Goal: Transaction & Acquisition: Download file/media

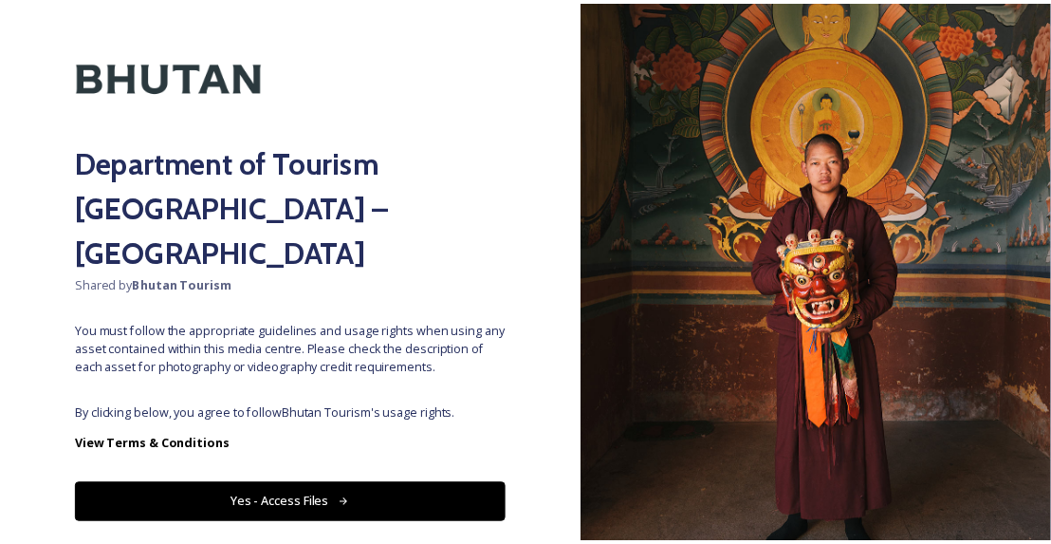
scroll to position [77, 0]
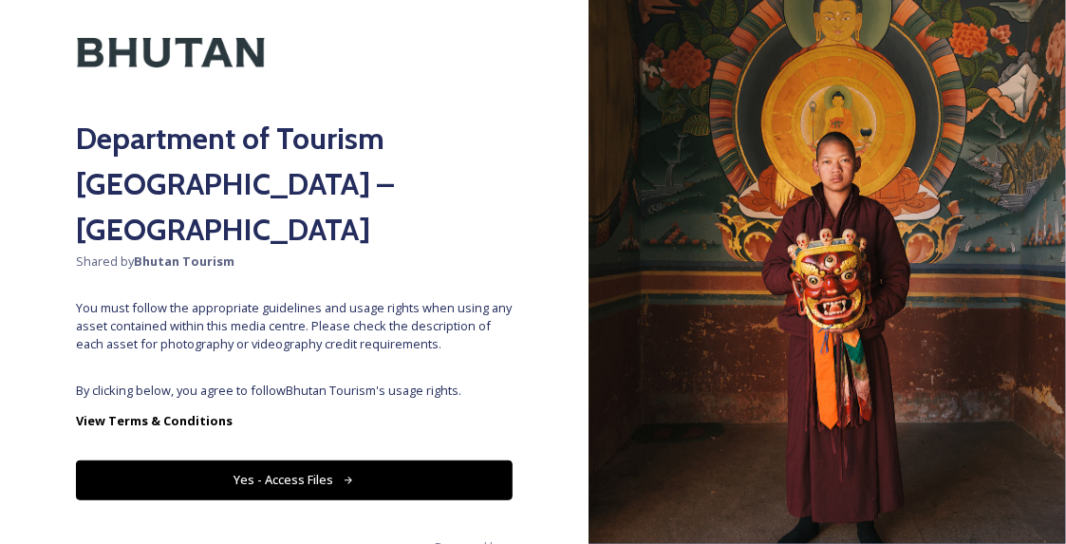
click at [343, 474] on icon at bounding box center [349, 480] width 12 height 12
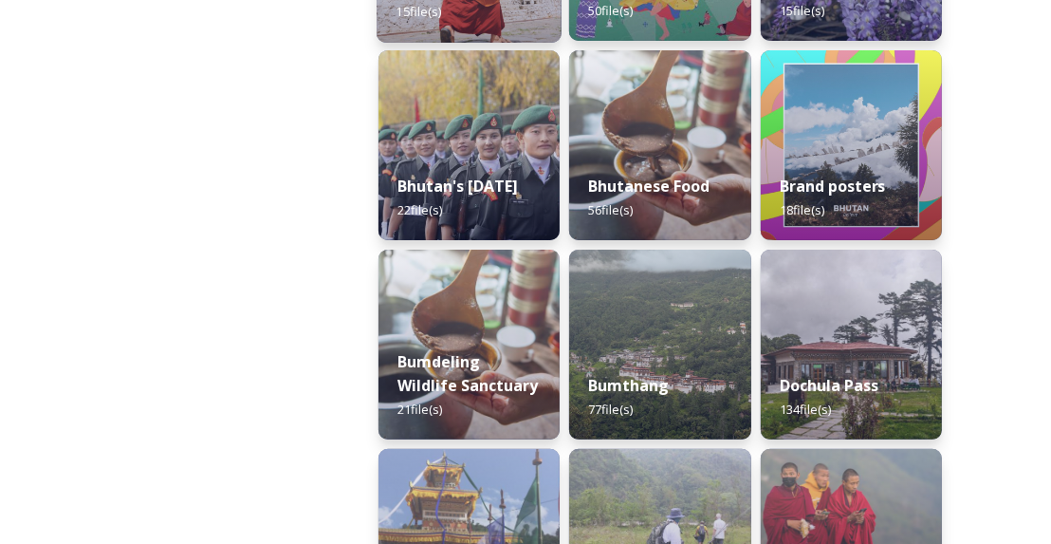
scroll to position [455, 0]
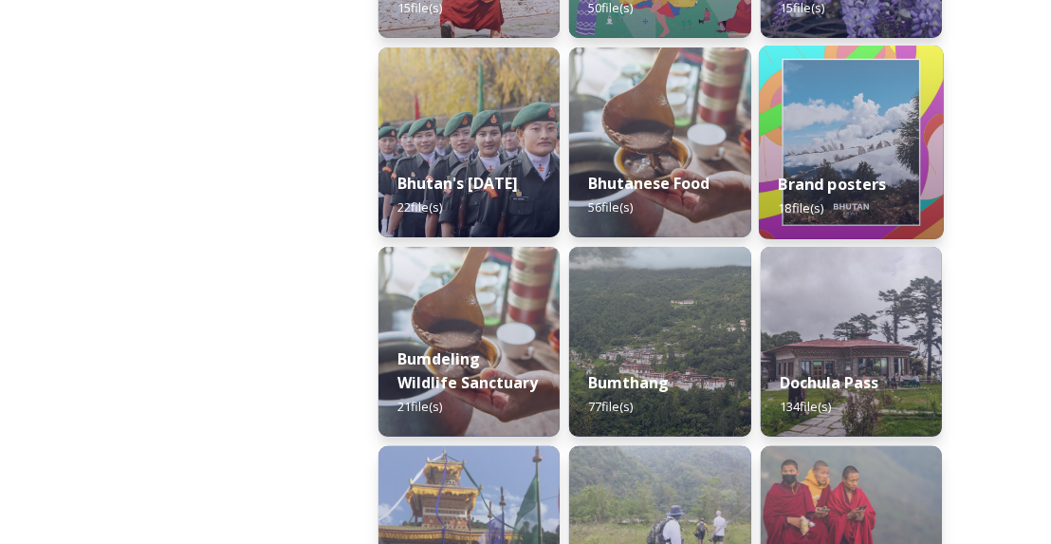
click at [834, 161] on div "Brand posters 18 file(s)" at bounding box center [851, 196] width 185 height 86
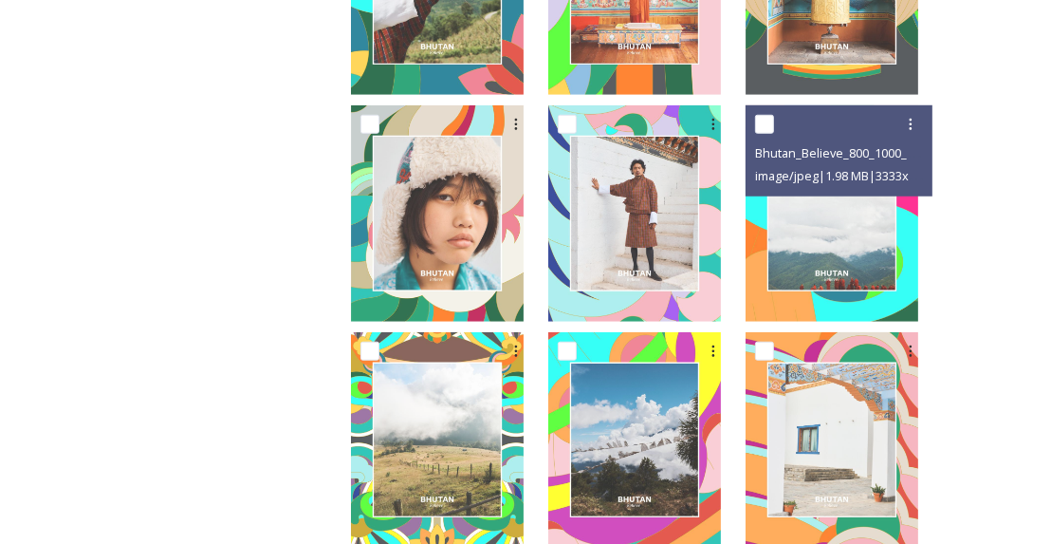
scroll to position [1205, 0]
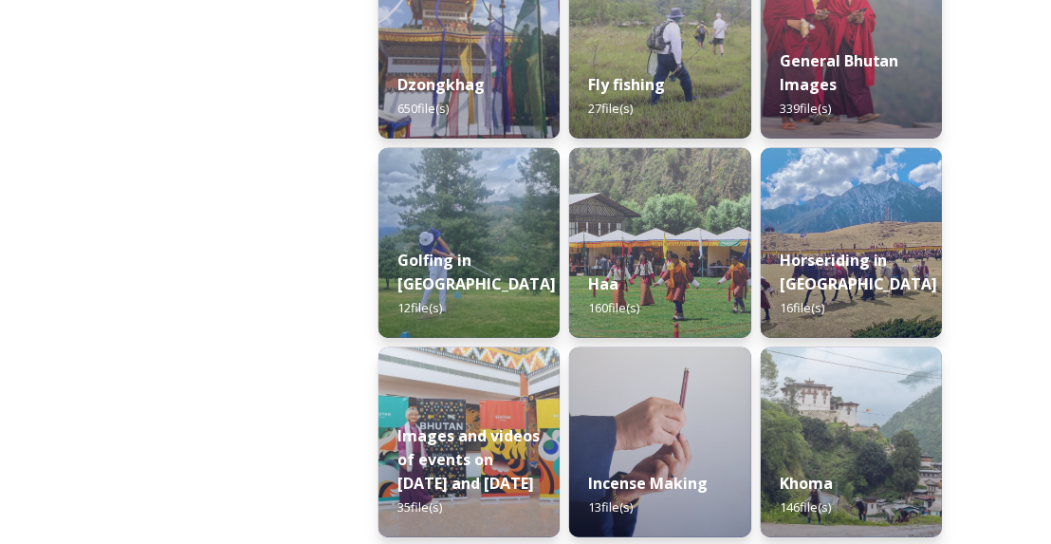
scroll to position [1175, 0]
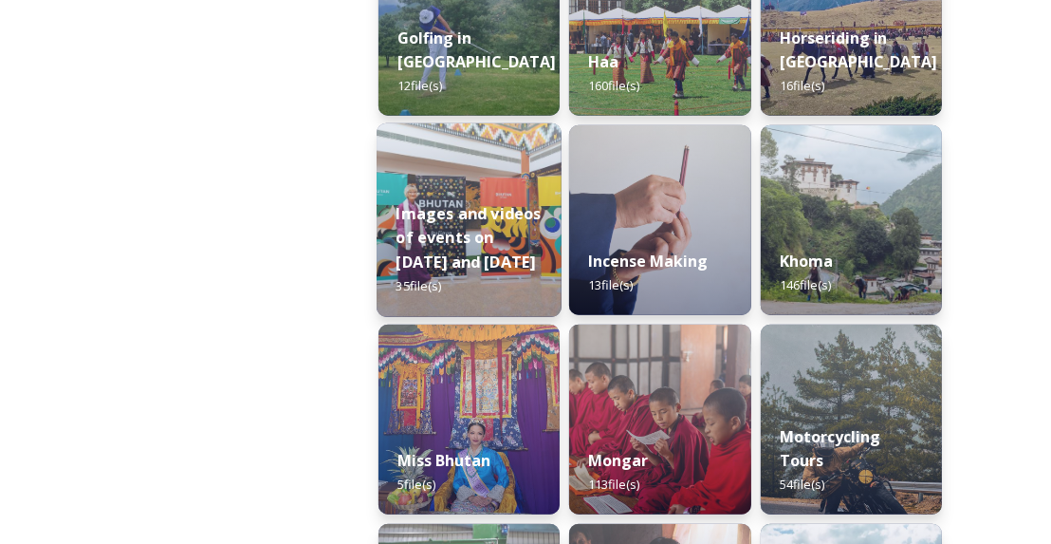
click at [522, 231] on strong "Images and videos of events on [DATE] and [DATE]" at bounding box center [468, 237] width 145 height 69
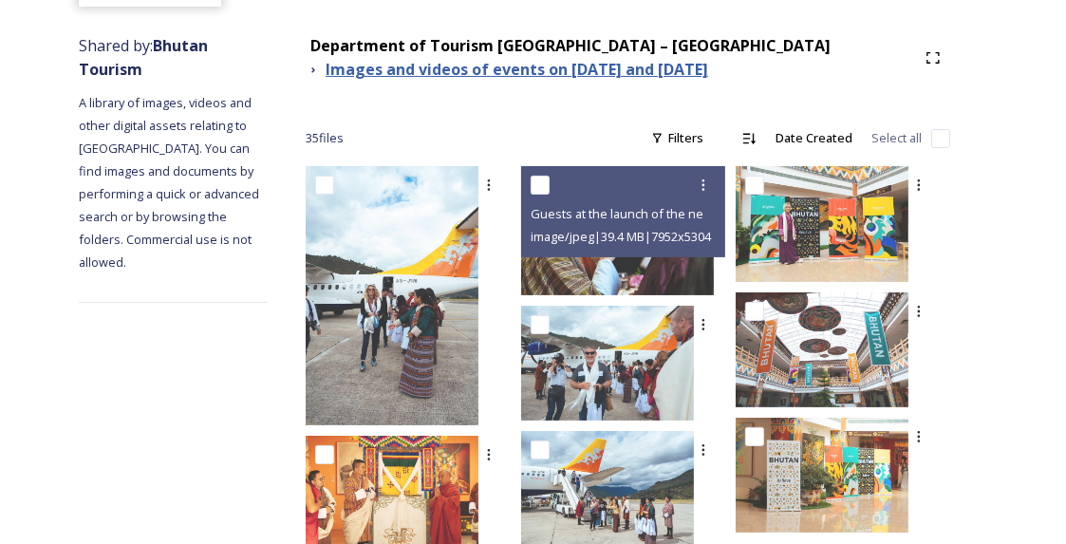
scroll to position [210, 0]
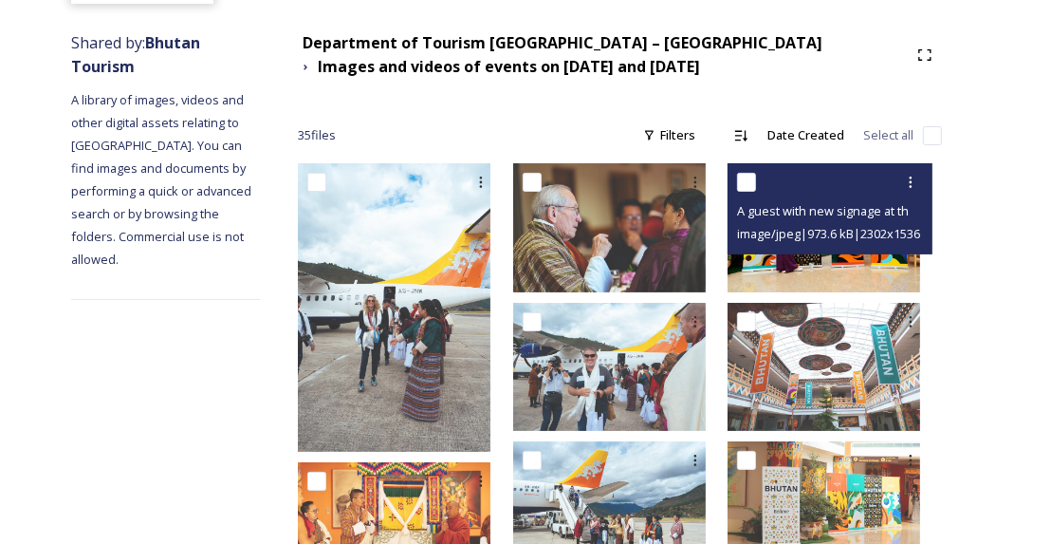
click at [833, 207] on span "A guest with new signage at the airport.jpeg" at bounding box center [861, 210] width 248 height 18
click at [796, 271] on img at bounding box center [824, 227] width 193 height 128
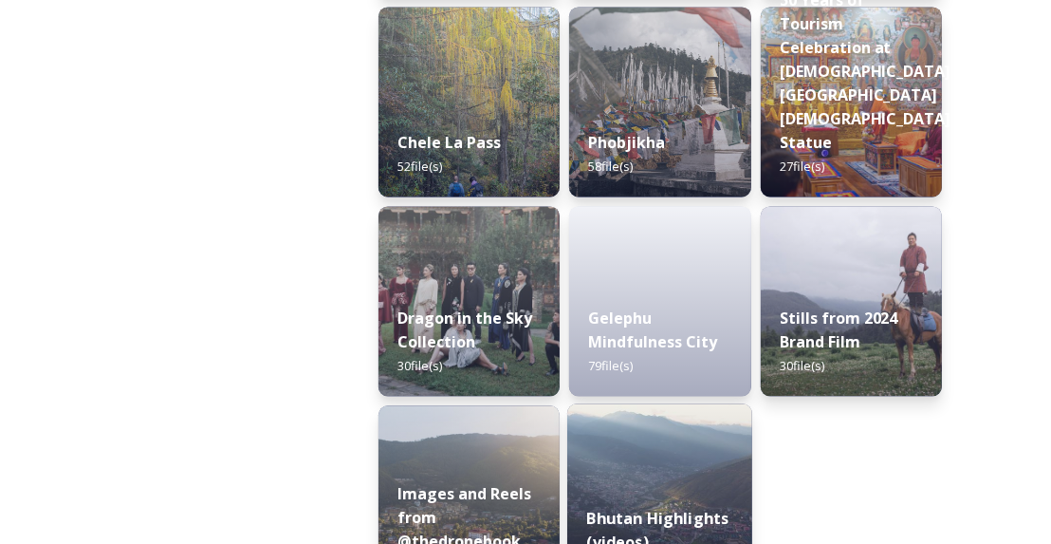
scroll to position [3355, 0]
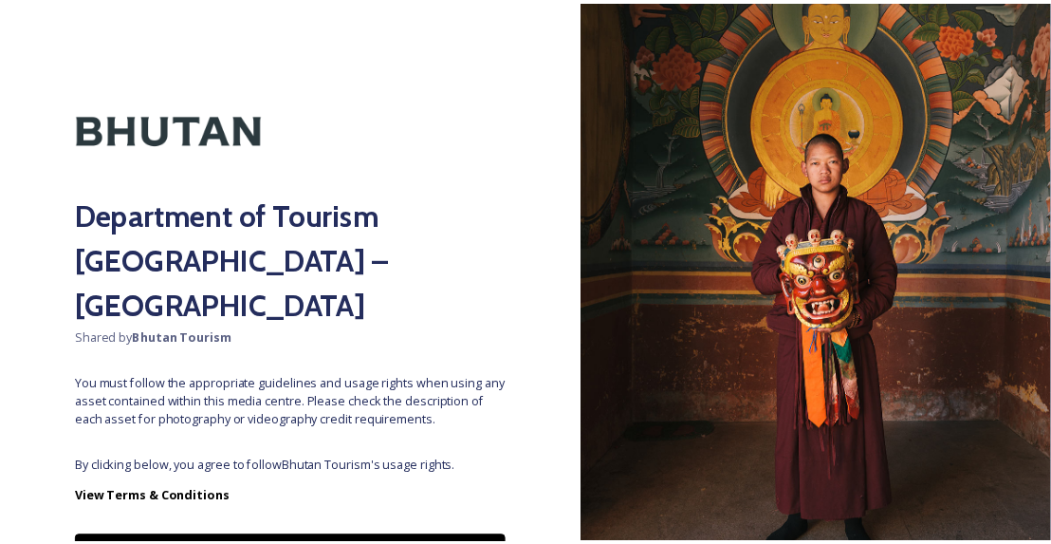
scroll to position [77, 0]
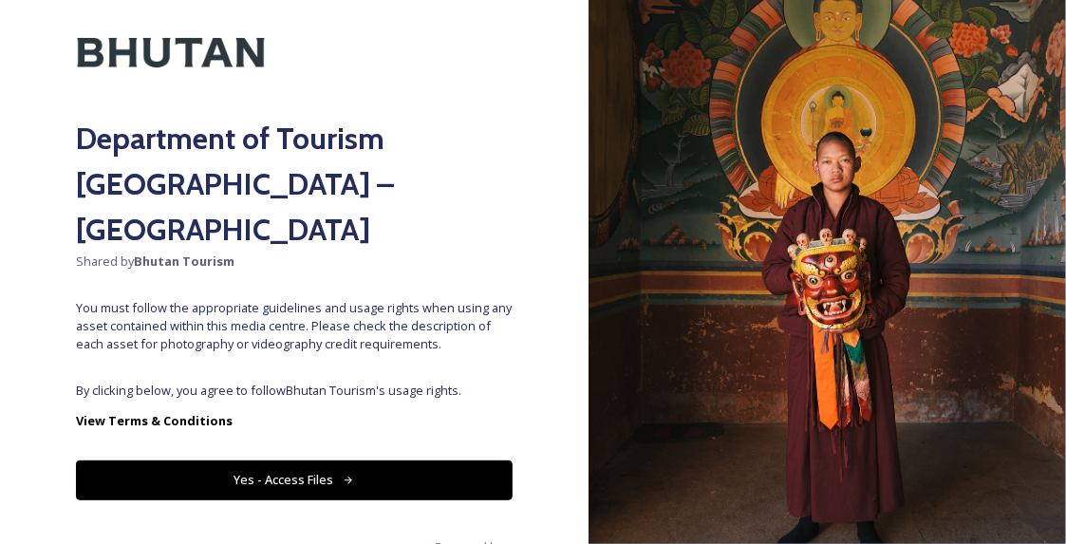
click at [343, 474] on icon at bounding box center [349, 480] width 12 height 12
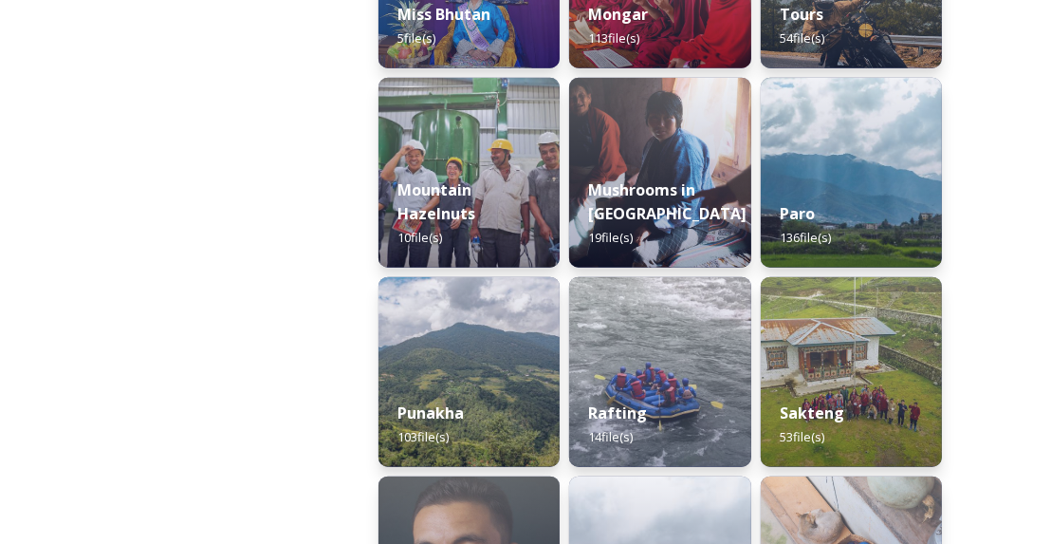
scroll to position [1625, 0]
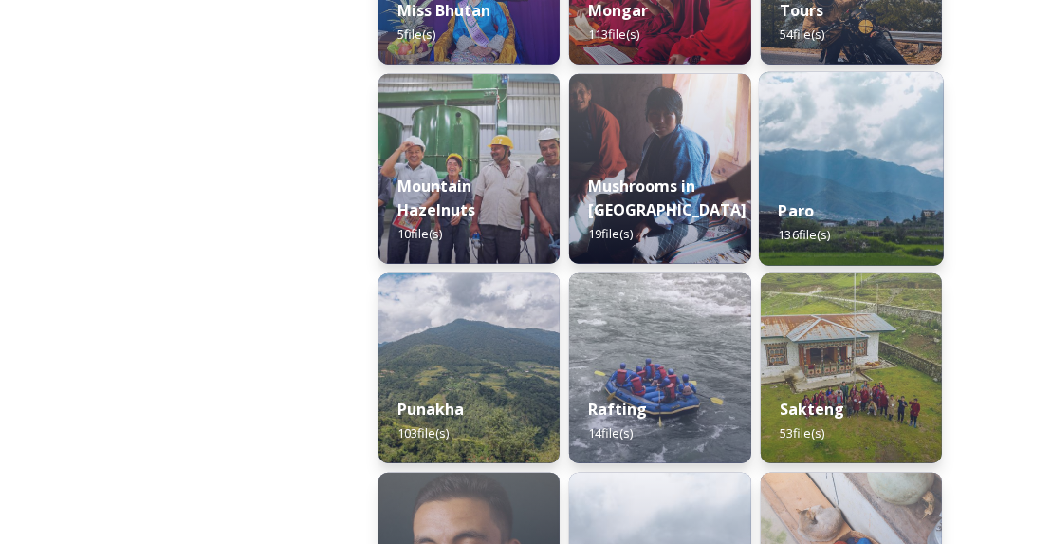
click at [831, 223] on div "Paro 136 file(s)" at bounding box center [851, 222] width 185 height 86
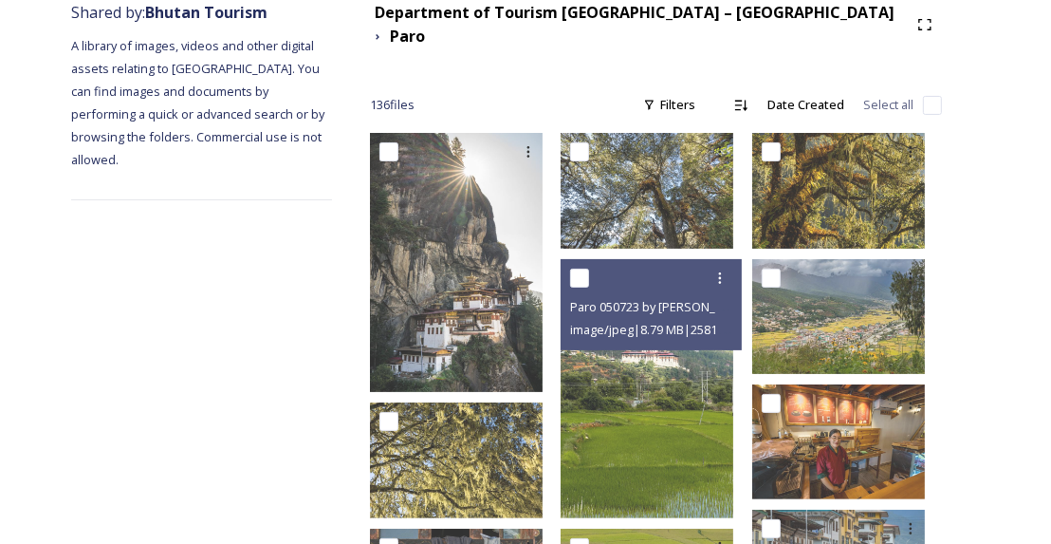
scroll to position [241, 0]
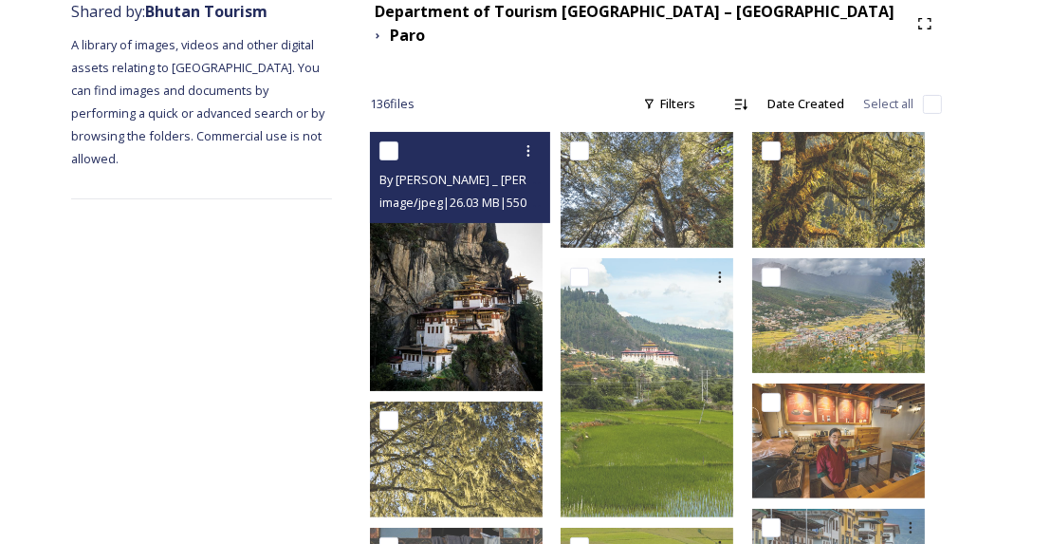
click at [543, 265] on img at bounding box center [456, 261] width 173 height 259
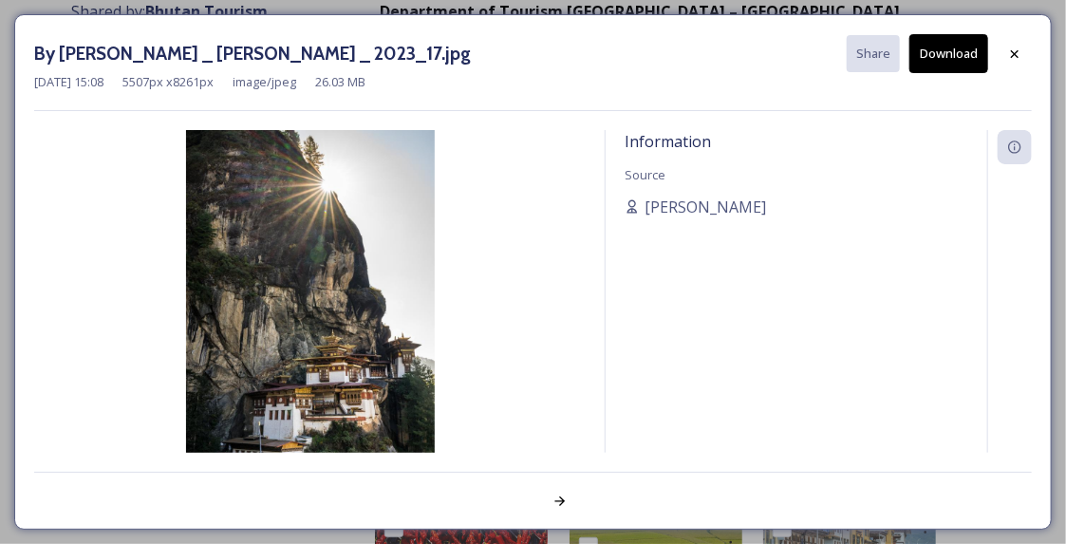
click at [351, 284] on img at bounding box center [309, 316] width 551 height 373
click at [377, 339] on img at bounding box center [309, 316] width 551 height 373
click at [1014, 55] on icon at bounding box center [1014, 53] width 15 height 15
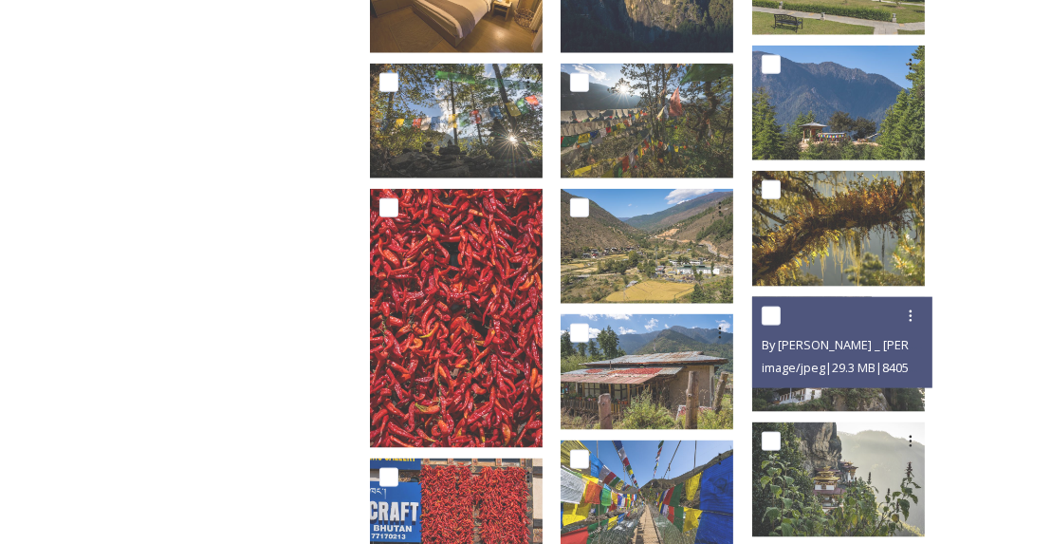
scroll to position [1853, 0]
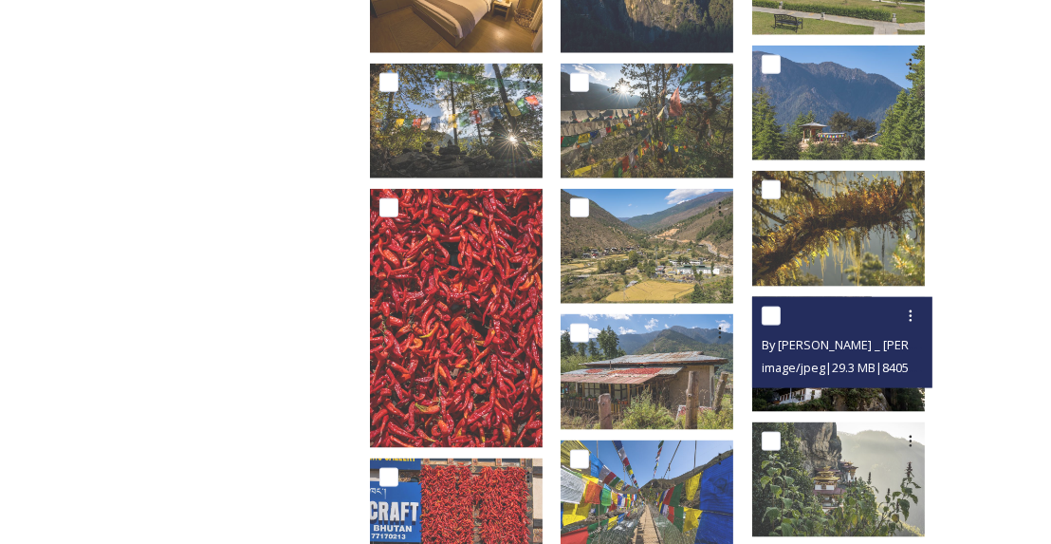
click at [844, 358] on span "image/jpeg | 29.3 MB | 8405 x 5603" at bounding box center [852, 367] width 180 height 18
click at [828, 382] on img at bounding box center [838, 353] width 173 height 115
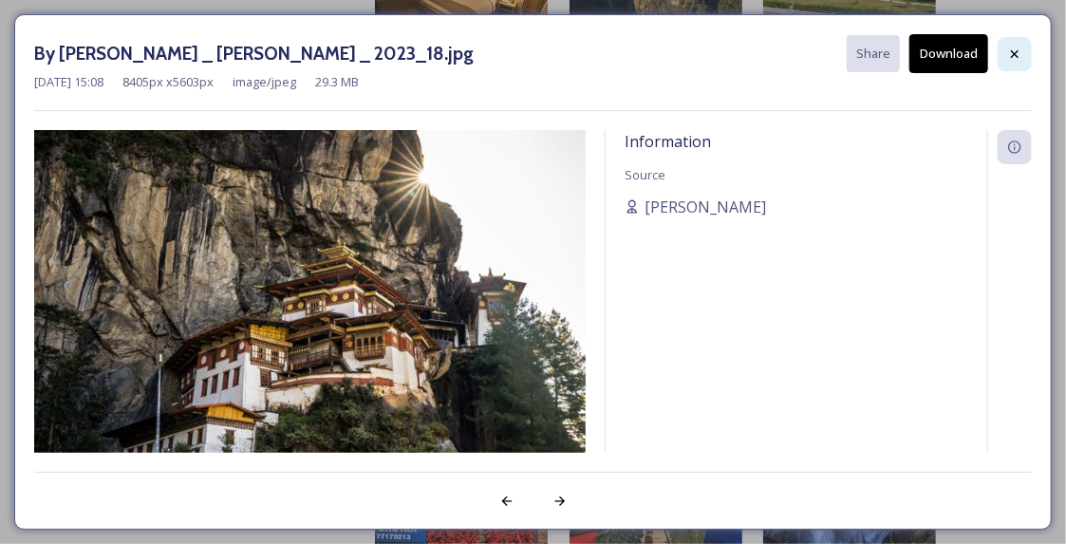
click at [1018, 55] on icon at bounding box center [1014, 53] width 15 height 15
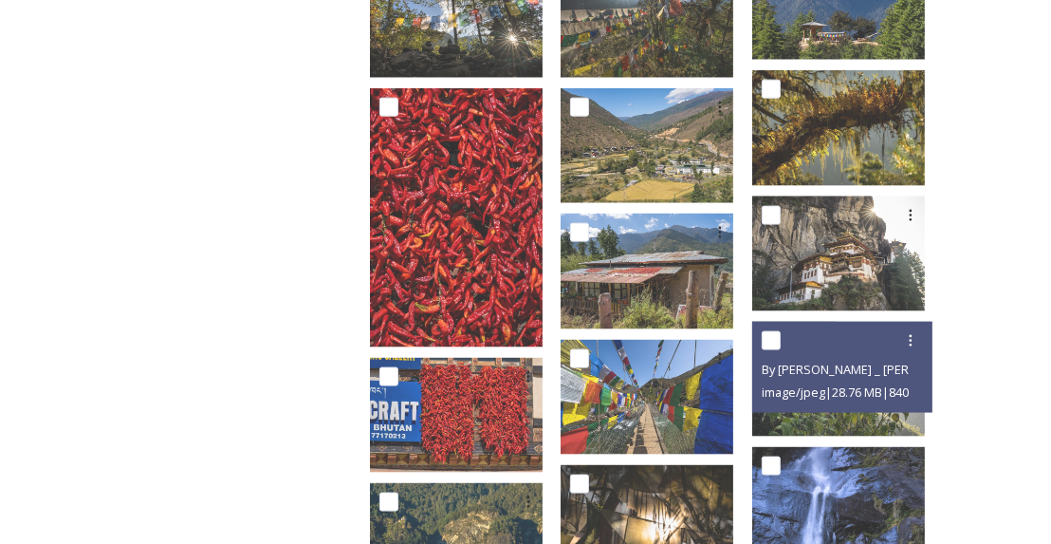
scroll to position [1955, 0]
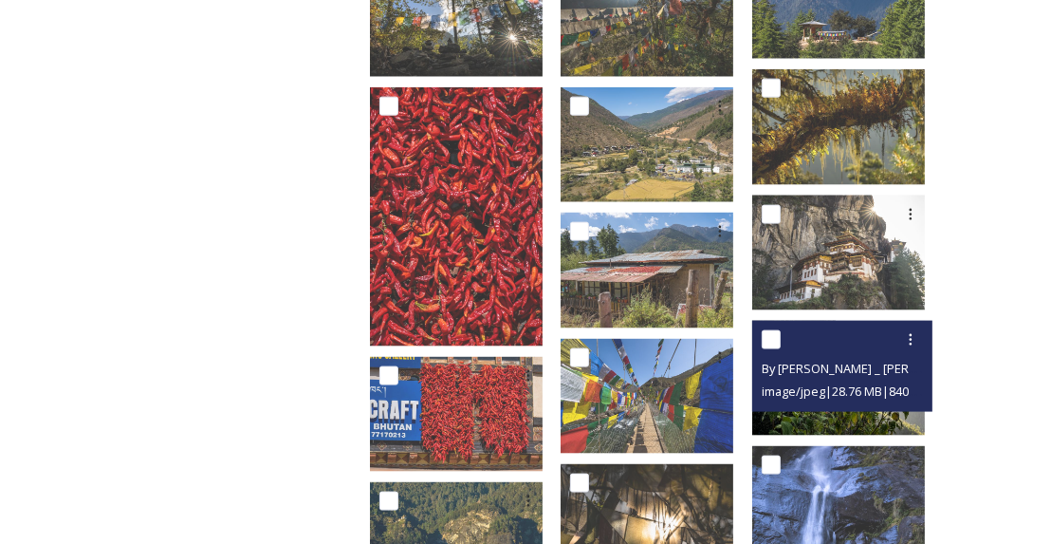
click at [845, 400] on img at bounding box center [838, 378] width 173 height 115
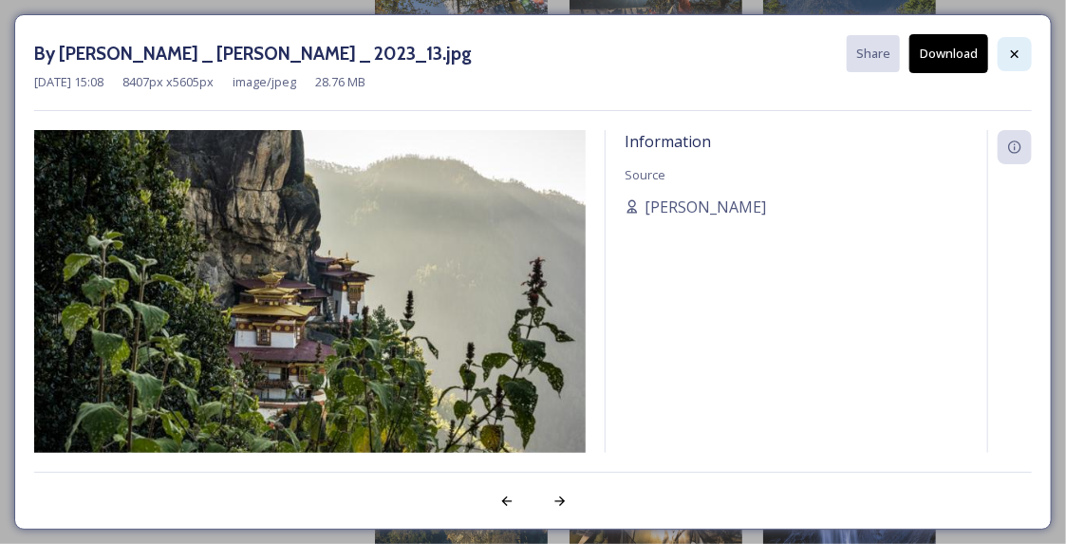
click at [1017, 55] on icon at bounding box center [1015, 53] width 8 height 8
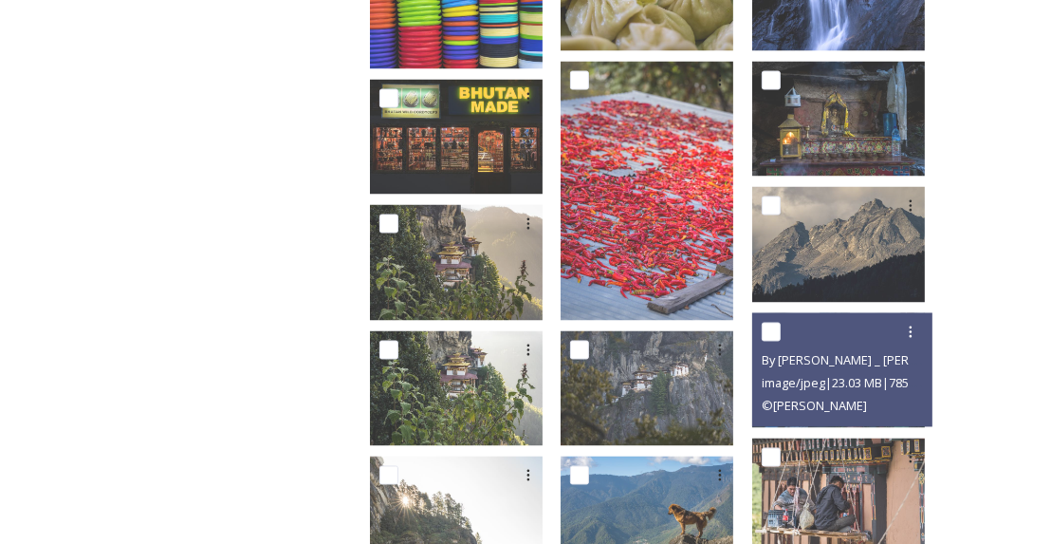
scroll to position [2609, 0]
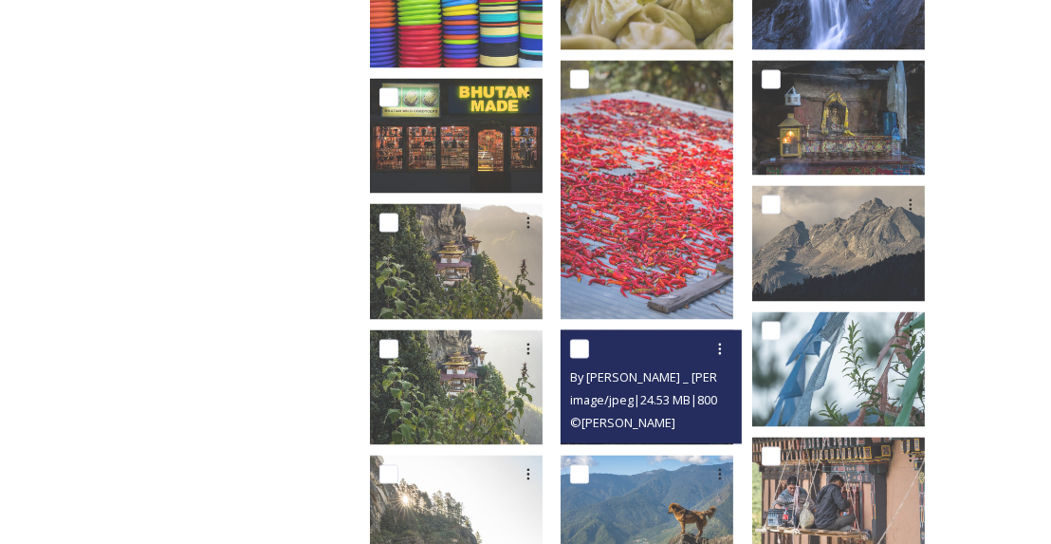
click at [675, 368] on span "By Marcus Westberg _ Paro _ 2023_24.jpg" at bounding box center [716, 377] width 292 height 18
click at [669, 415] on span "© Marcus Westberg" at bounding box center [622, 423] width 105 height 17
click at [580, 425] on div "By Marcus Westberg _ Paro _ 2023_24.jpg image/jpeg | 24.53 MB | 8008 x 5339 © M…" at bounding box center [651, 387] width 180 height 114
click at [647, 346] on div at bounding box center [653, 349] width 166 height 34
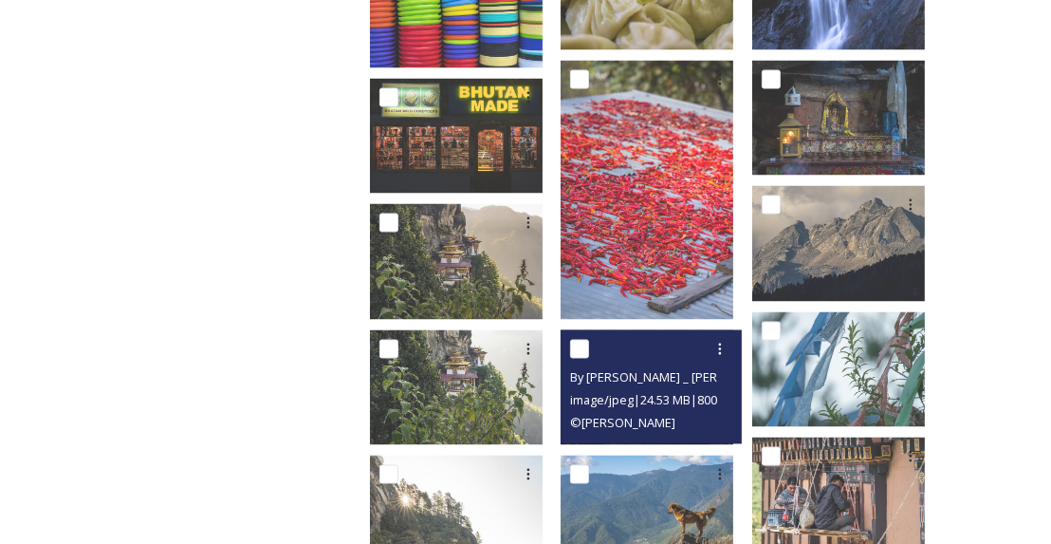
click at [723, 412] on div "© Marcus Westberg" at bounding box center [653, 423] width 166 height 23
click at [728, 412] on div "© Marcus Westberg" at bounding box center [653, 423] width 166 height 23
drag, startPoint x: 643, startPoint y: 338, endPoint x: 592, endPoint y: 332, distance: 51.6
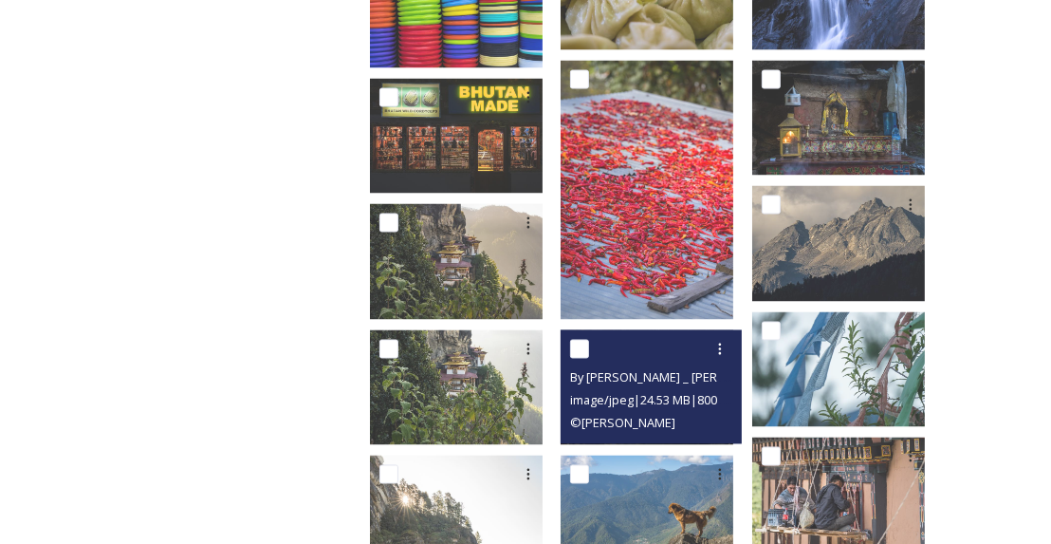
click at [592, 332] on div at bounding box center [653, 349] width 166 height 34
click at [589, 340] on input "checkbox" at bounding box center [579, 349] width 19 height 19
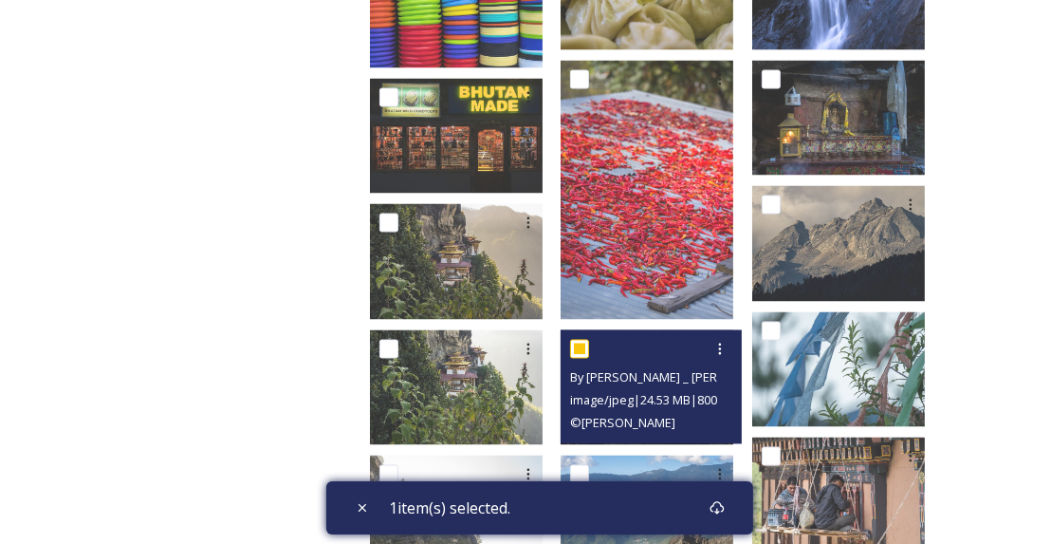
click at [589, 340] on input "checkbox" at bounding box center [579, 349] width 19 height 19
checkbox input "false"
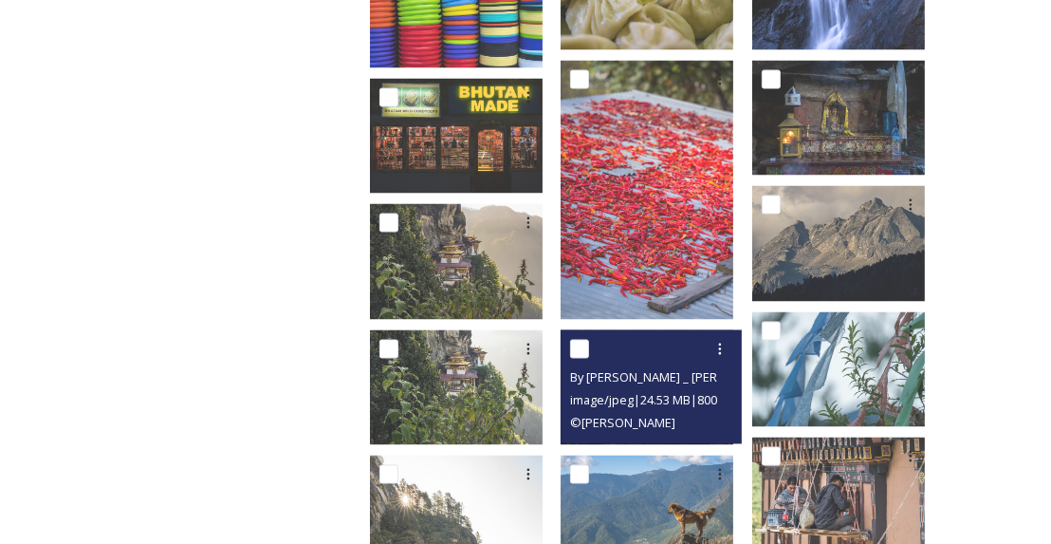
click at [605, 415] on span "© Marcus Westberg" at bounding box center [622, 423] width 105 height 17
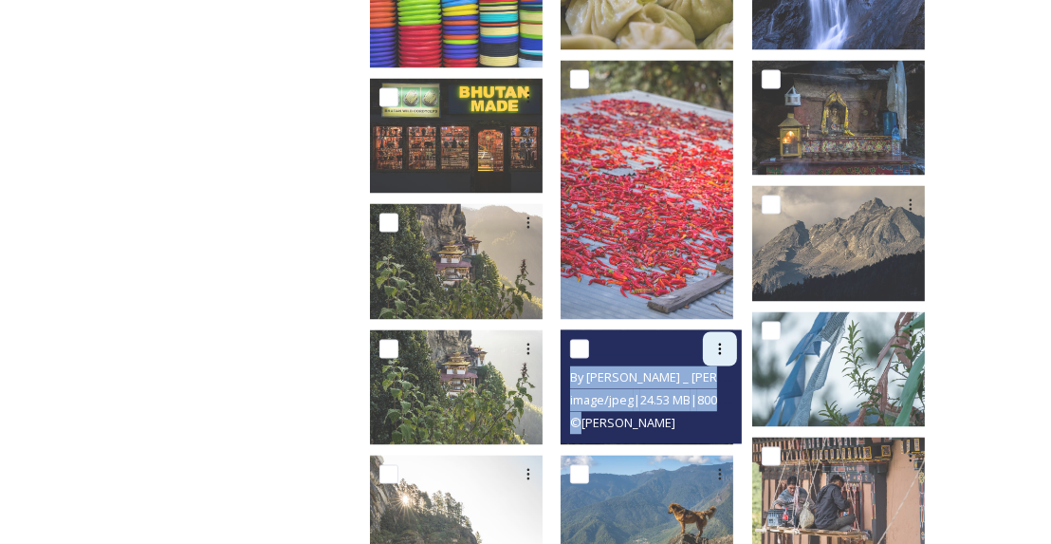
drag, startPoint x: 594, startPoint y: 422, endPoint x: 733, endPoint y: 330, distance: 166.3
click at [733, 330] on div "By Marcus Westberg _ Paro _ 2023_24.jpg image/jpeg | 24.53 MB | 8008 x 5339 © M…" at bounding box center [651, 387] width 180 height 114
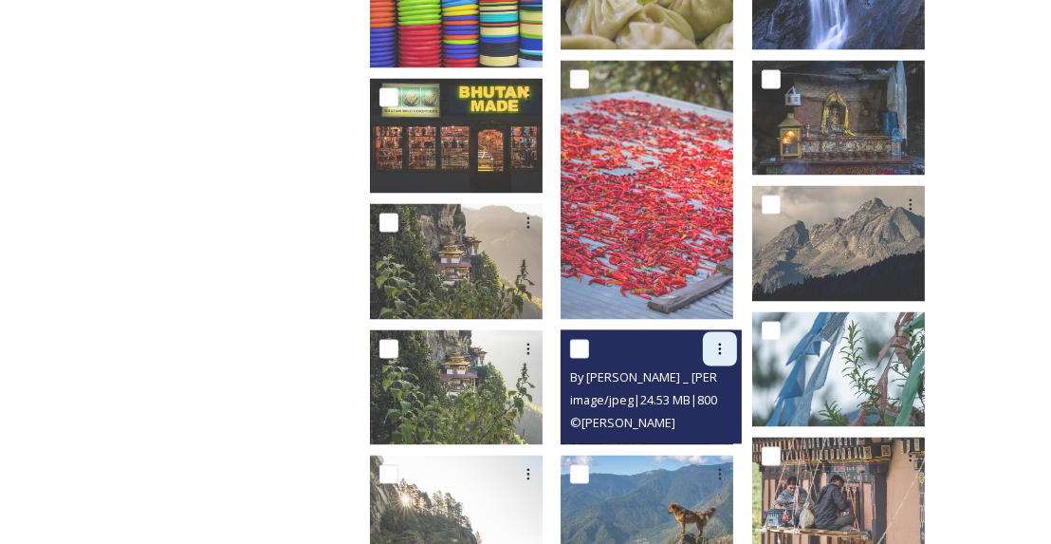
click at [728, 342] on icon at bounding box center [720, 349] width 15 height 15
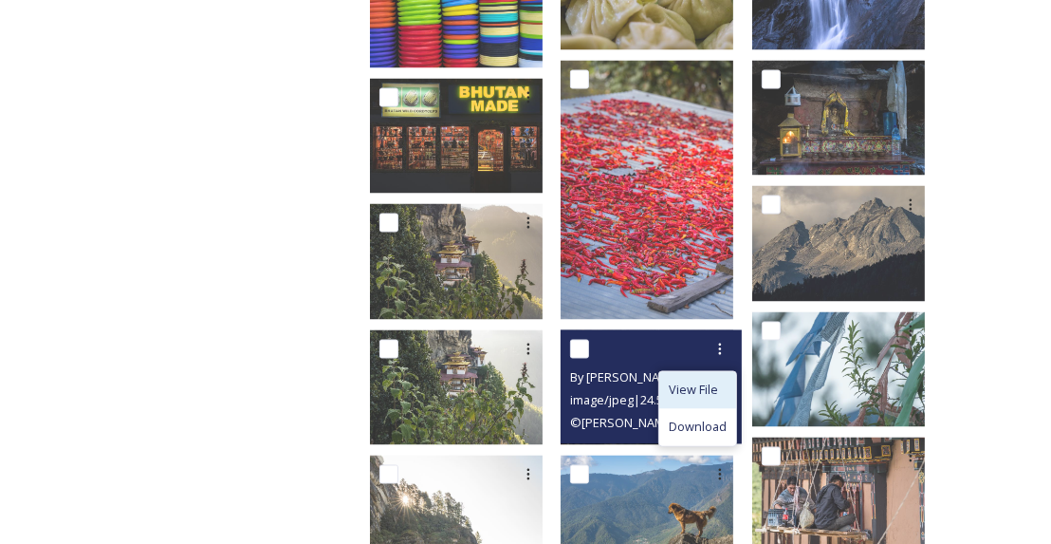
click at [689, 381] on span "View File" at bounding box center [693, 390] width 49 height 18
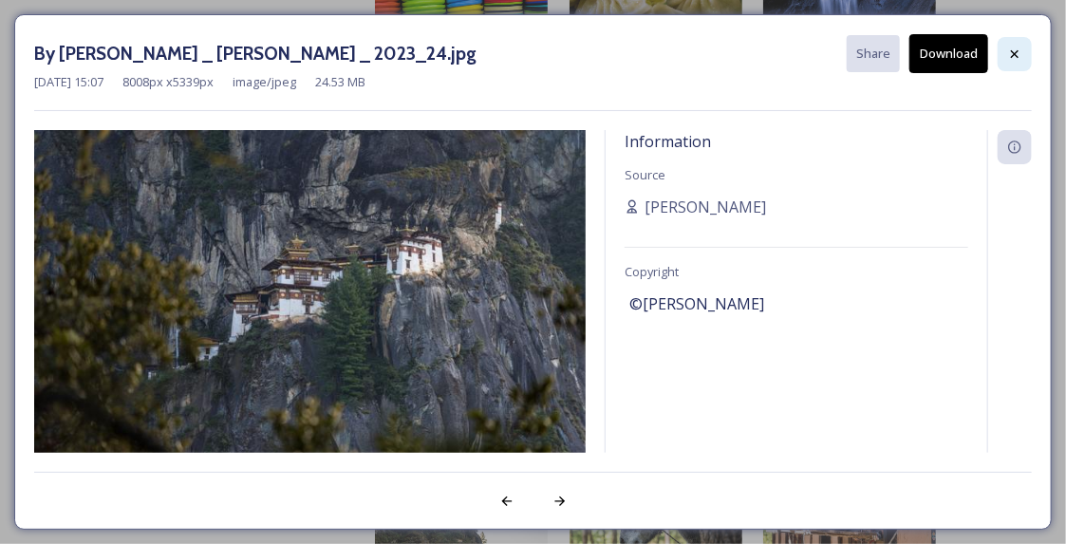
click at [1018, 49] on icon at bounding box center [1015, 53] width 8 height 8
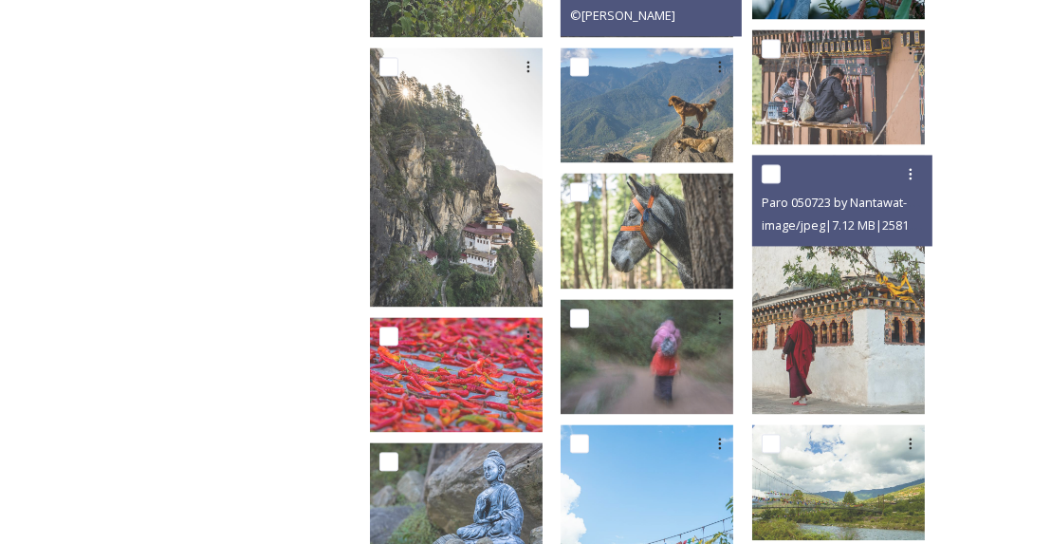
scroll to position [3020, 0]
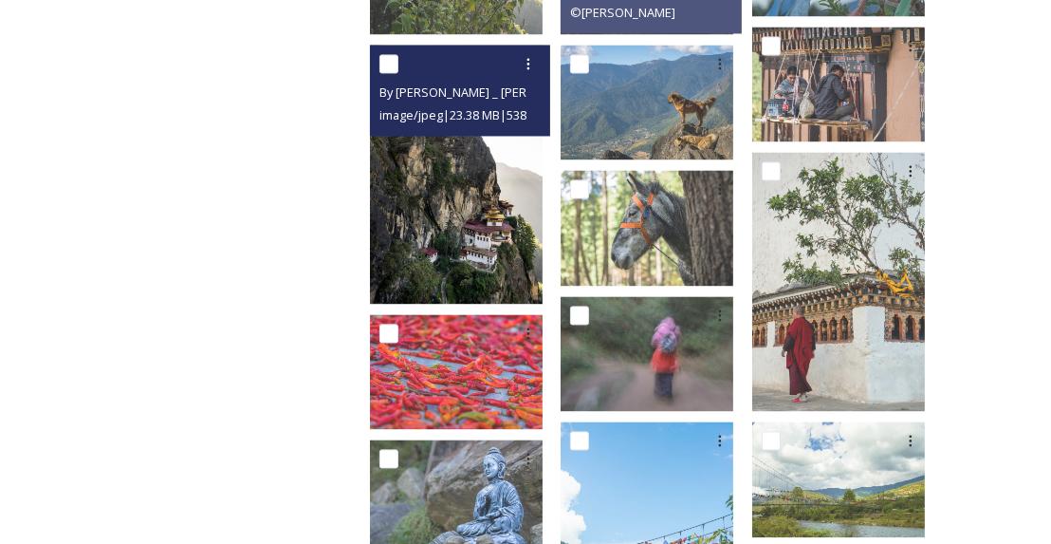
click at [499, 225] on img at bounding box center [456, 174] width 173 height 259
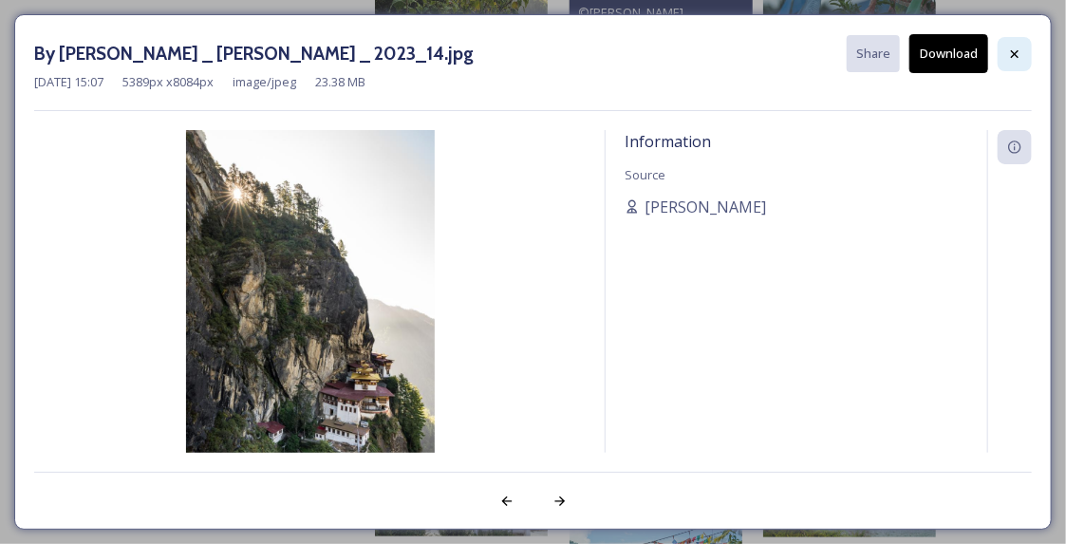
click at [1017, 54] on icon at bounding box center [1014, 53] width 15 height 15
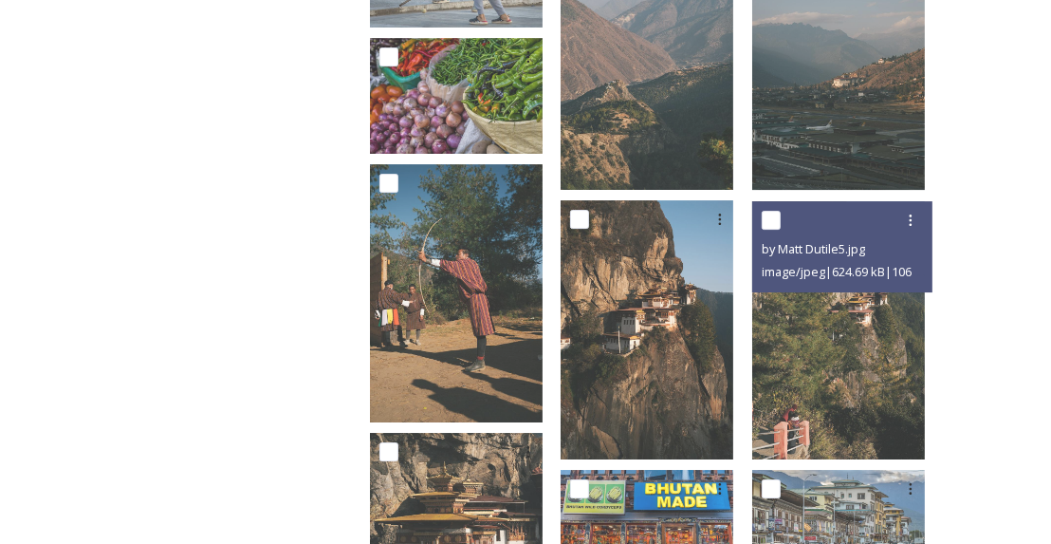
scroll to position [4935, 0]
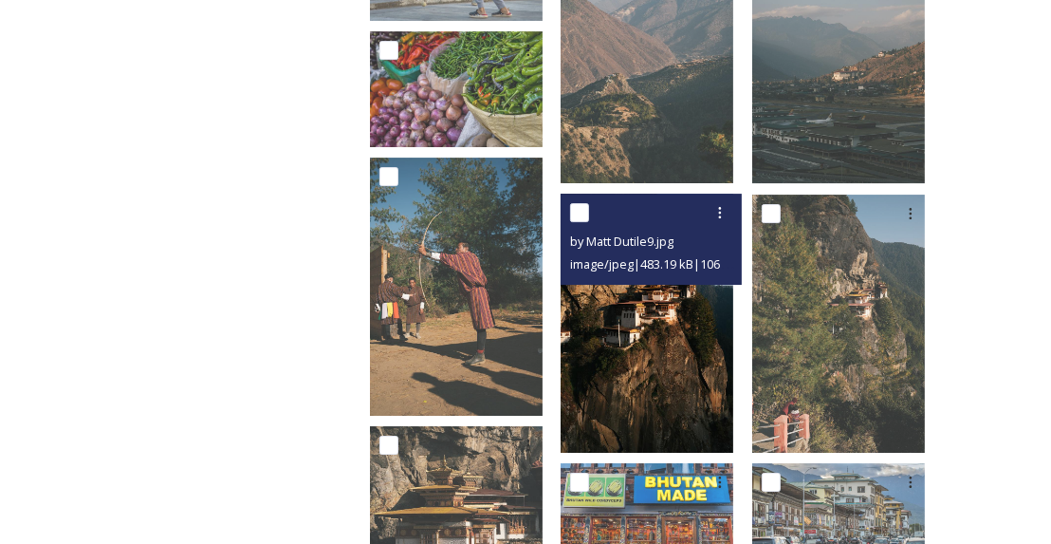
click at [679, 377] on img at bounding box center [647, 323] width 173 height 259
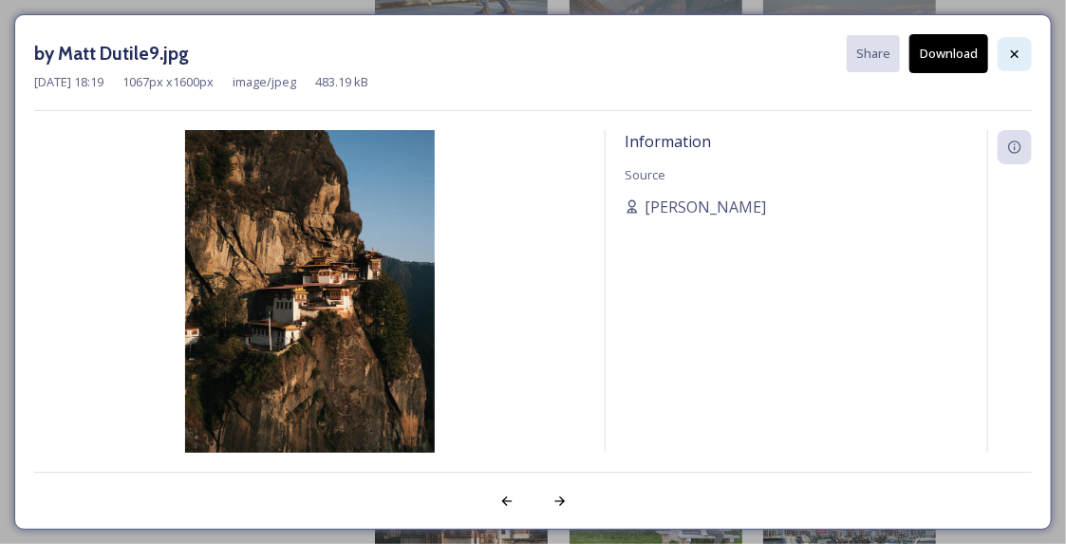
click at [1021, 51] on icon at bounding box center [1014, 53] width 15 height 15
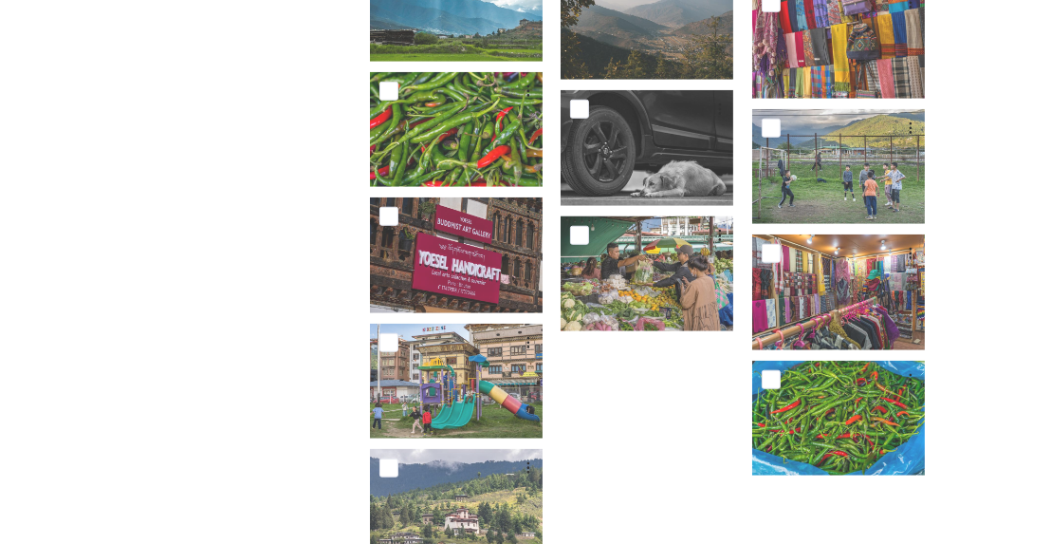
scroll to position [6881, 0]
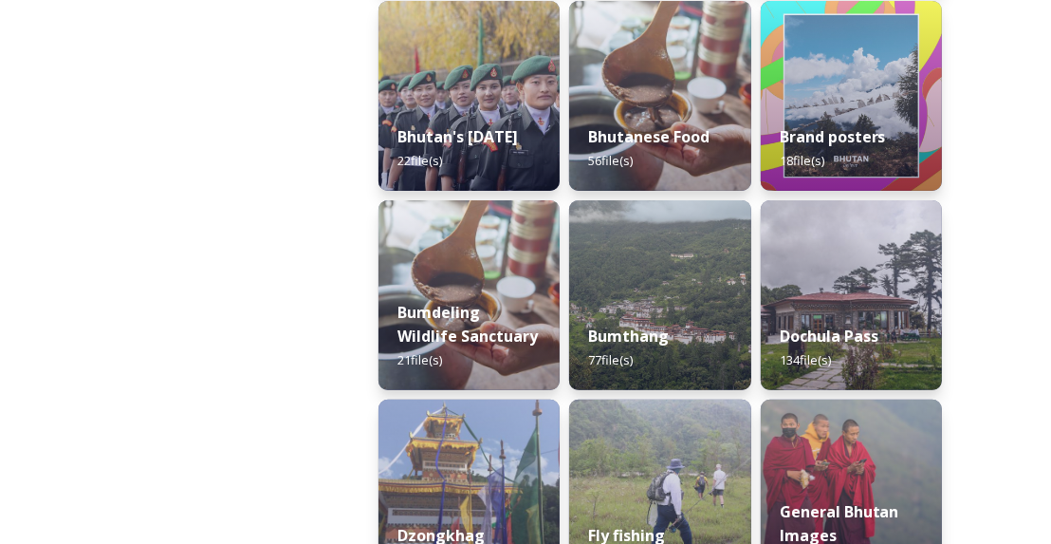
scroll to position [509, 0]
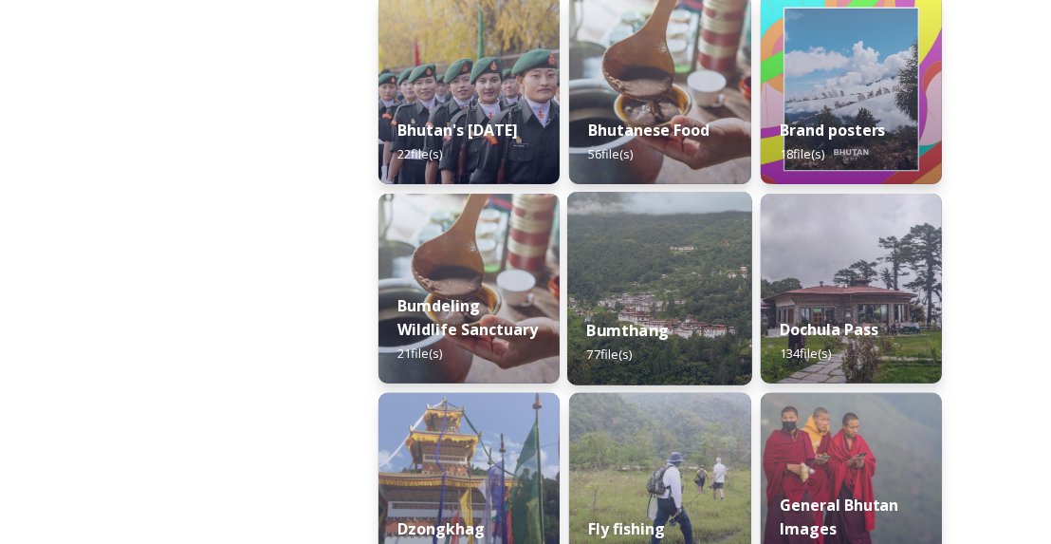
click at [679, 325] on div "Bumthang 77 file(s)" at bounding box center [659, 342] width 185 height 86
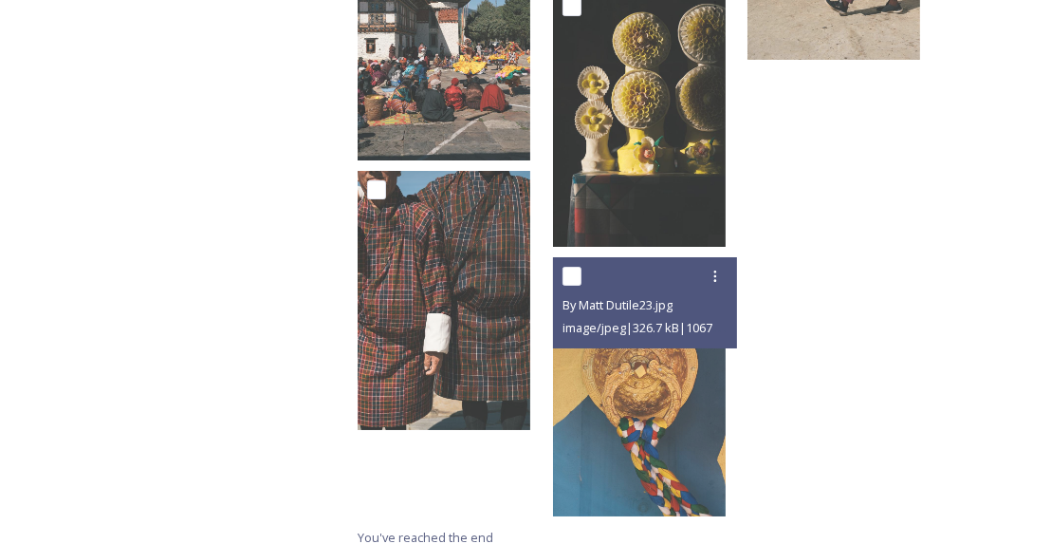
scroll to position [5413, 0]
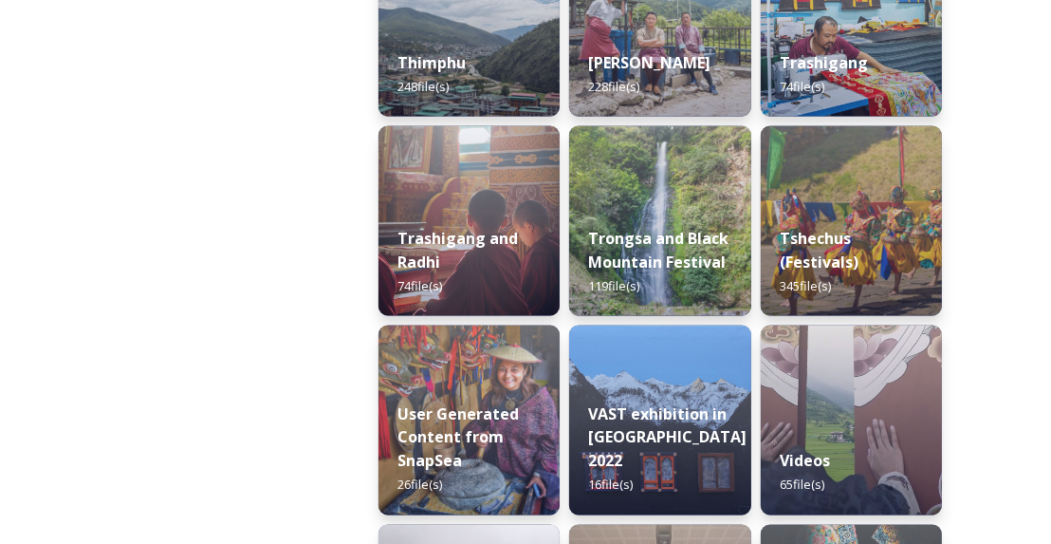
scroll to position [2370, 0]
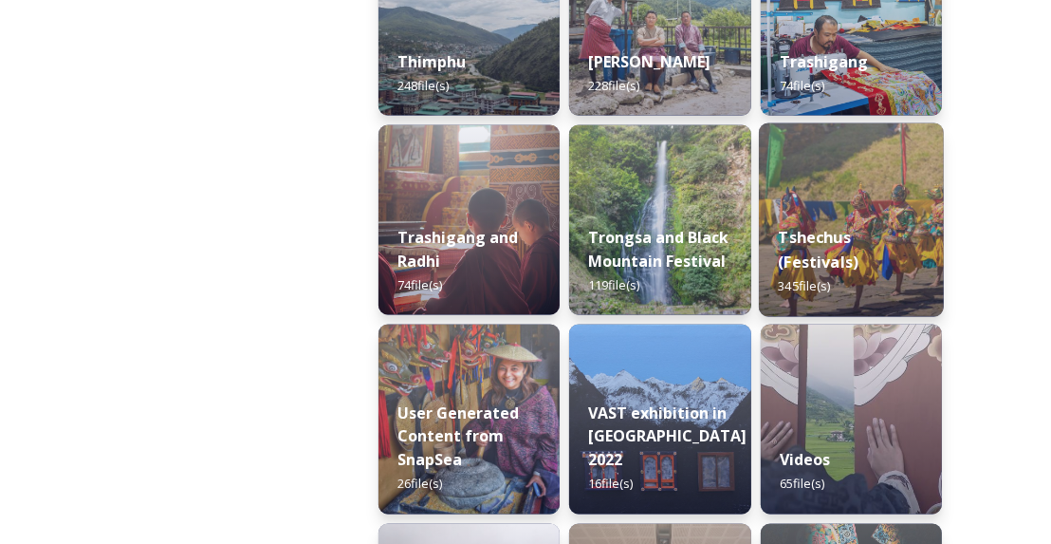
click at [865, 193] on img at bounding box center [851, 220] width 185 height 194
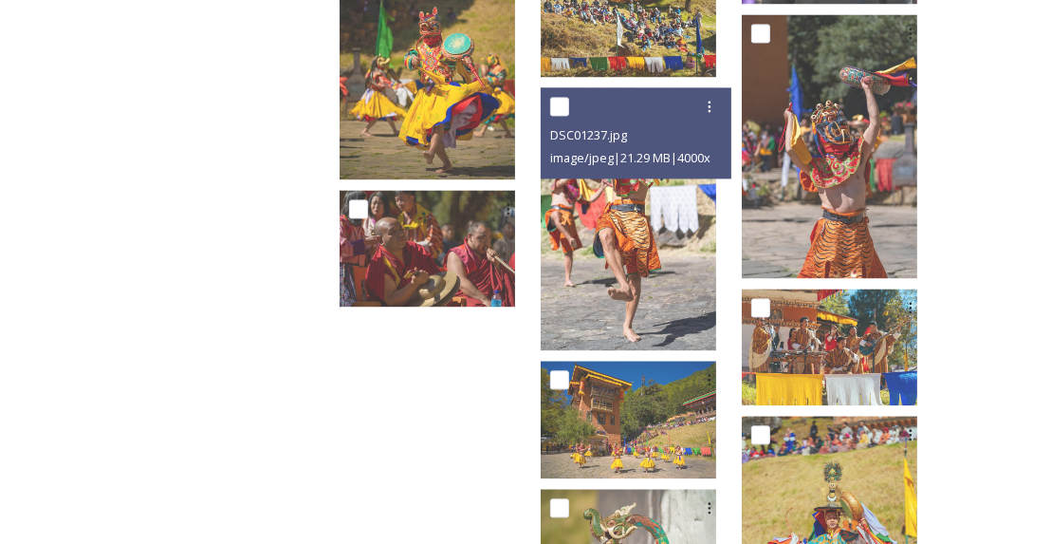
scroll to position [3130, 0]
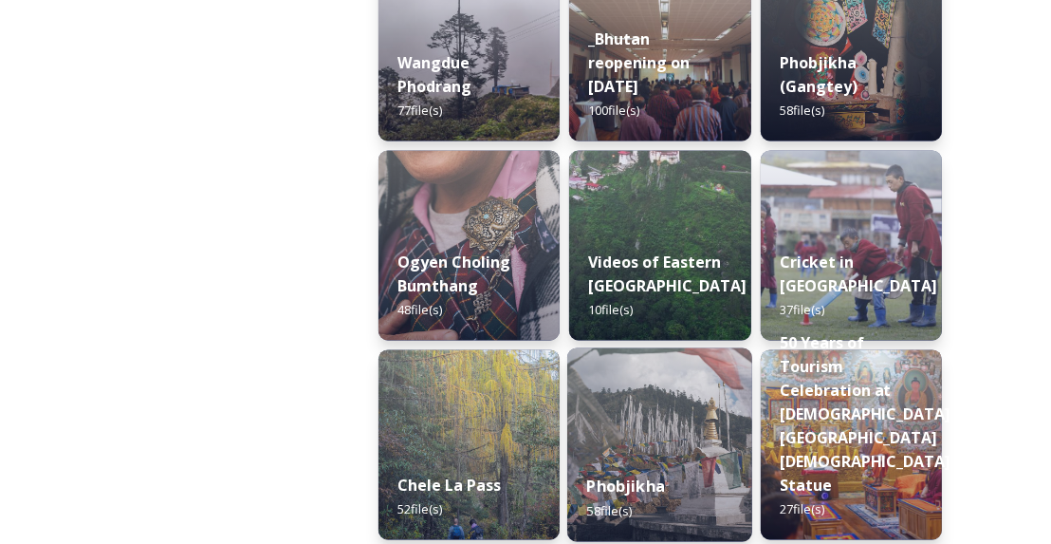
scroll to position [2864, 0]
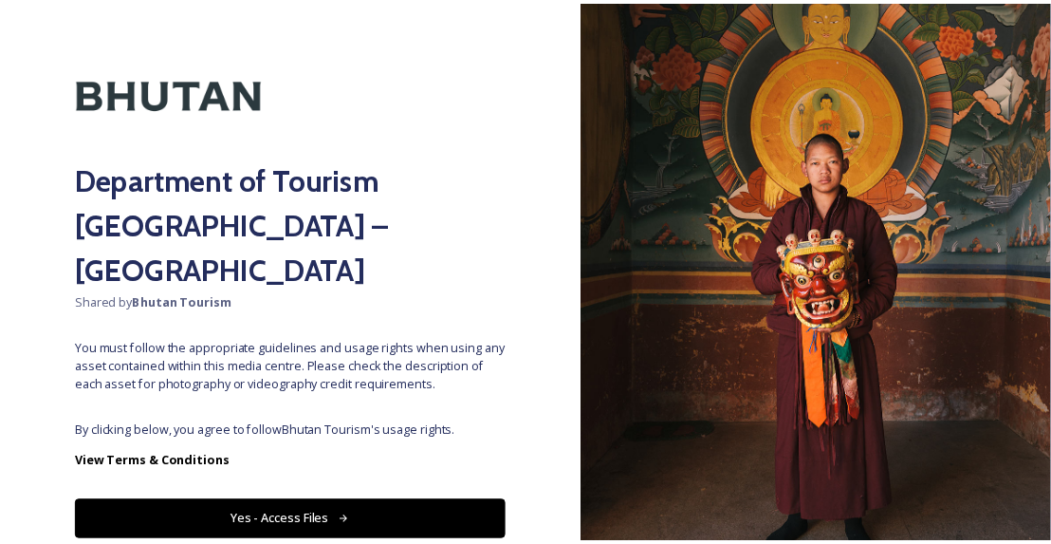
scroll to position [77, 0]
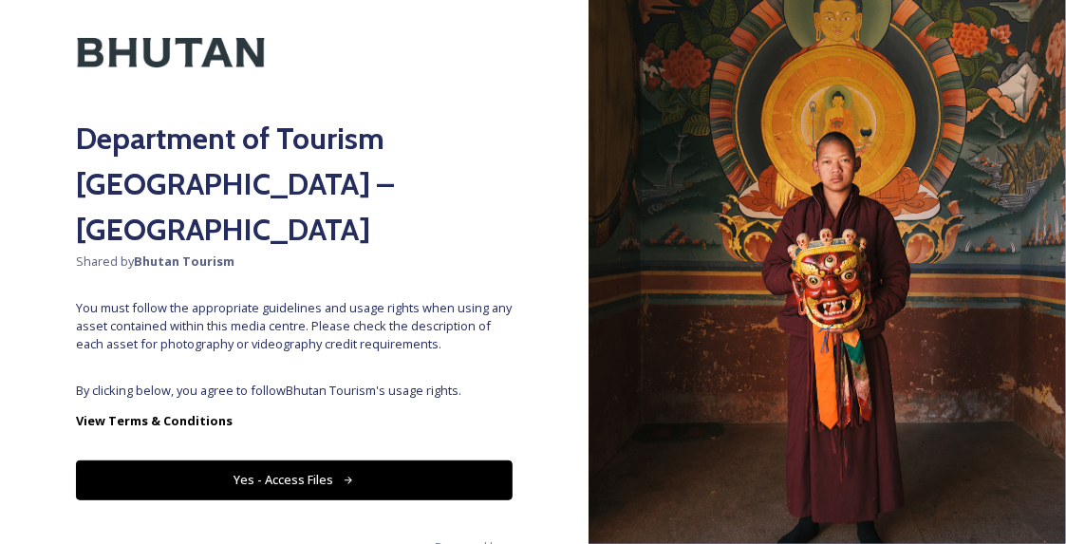
click at [381, 460] on button "Yes - Access Files" at bounding box center [294, 479] width 436 height 39
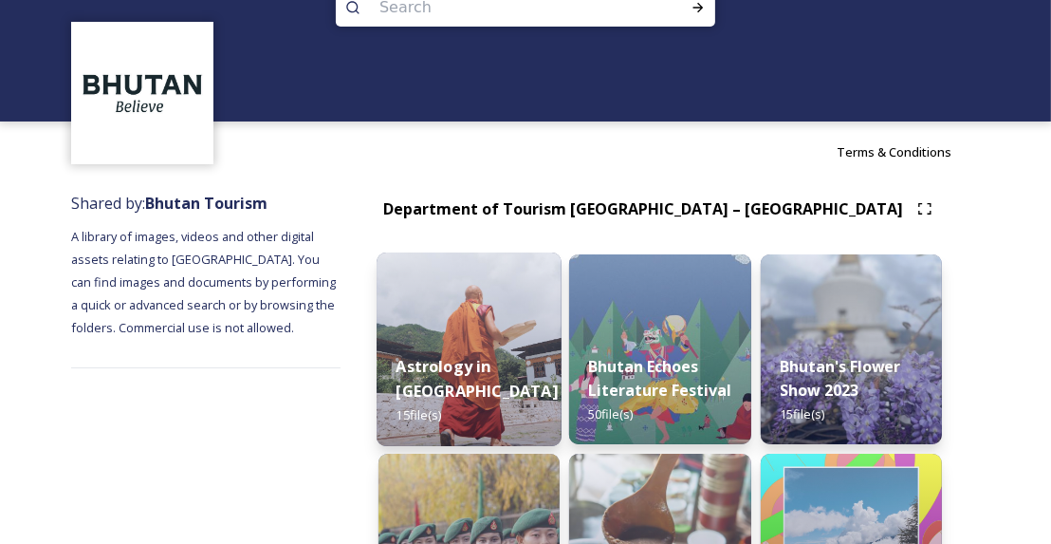
scroll to position [50, 0]
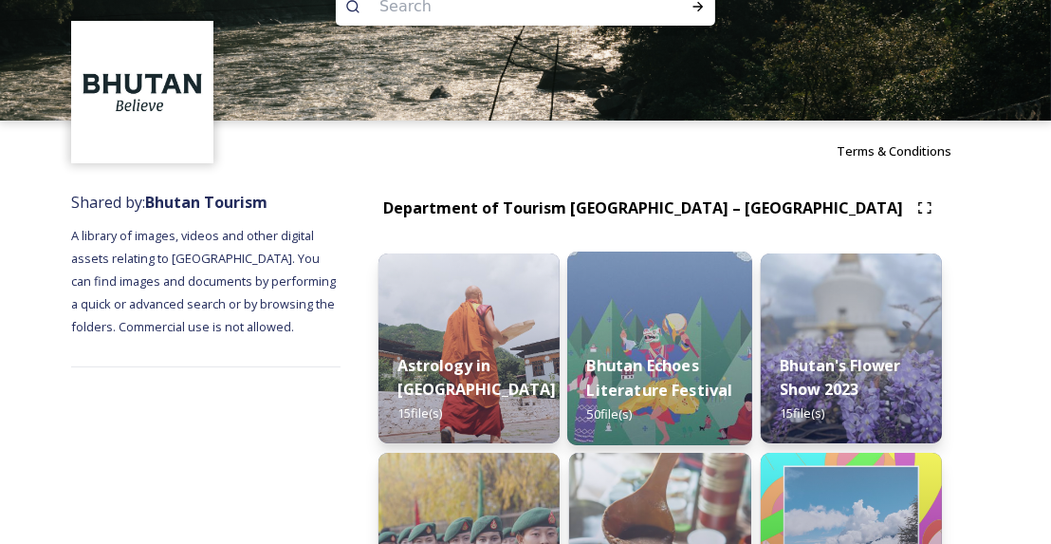
click at [667, 364] on strong "Bhutan Echoes Literature Festival" at bounding box center [660, 378] width 146 height 46
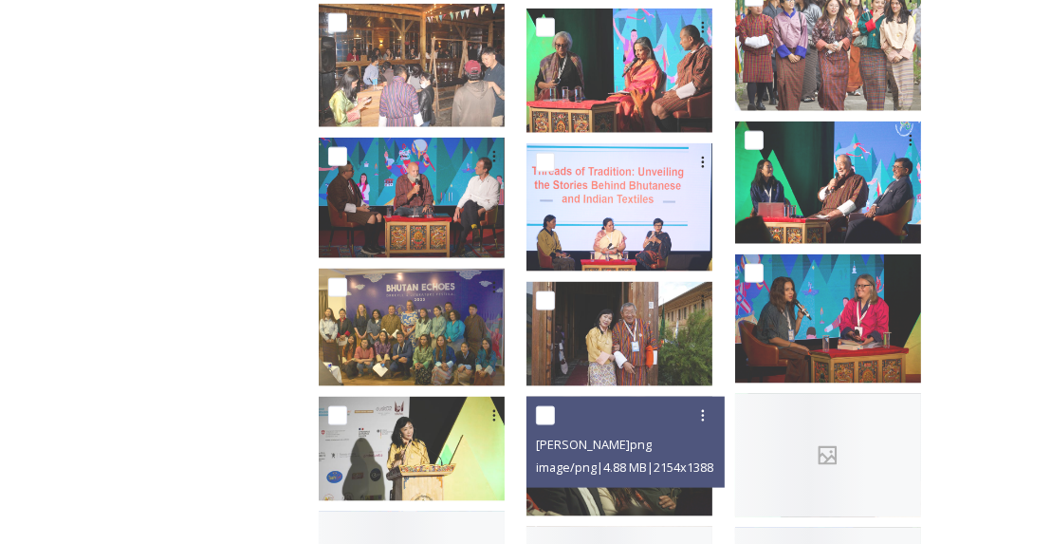
scroll to position [1847, 0]
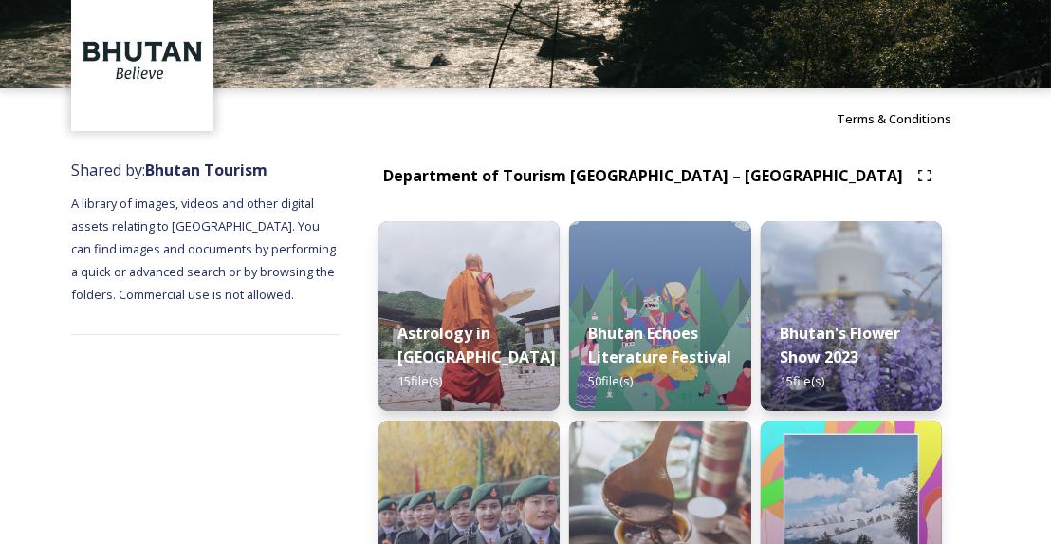
scroll to position [89, 0]
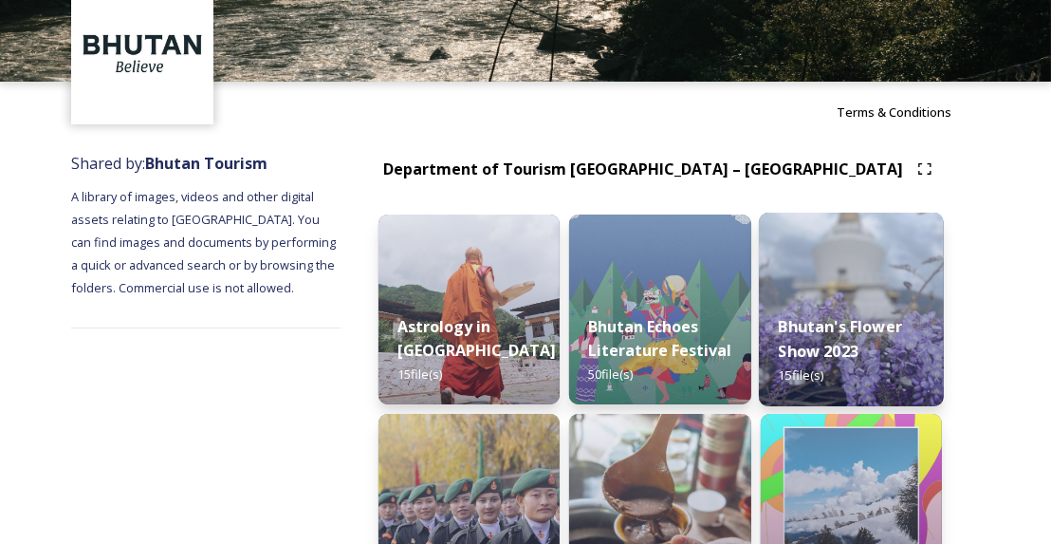
click at [875, 344] on div "Bhutan's Flower Show 2023 15 file(s)" at bounding box center [851, 351] width 185 height 110
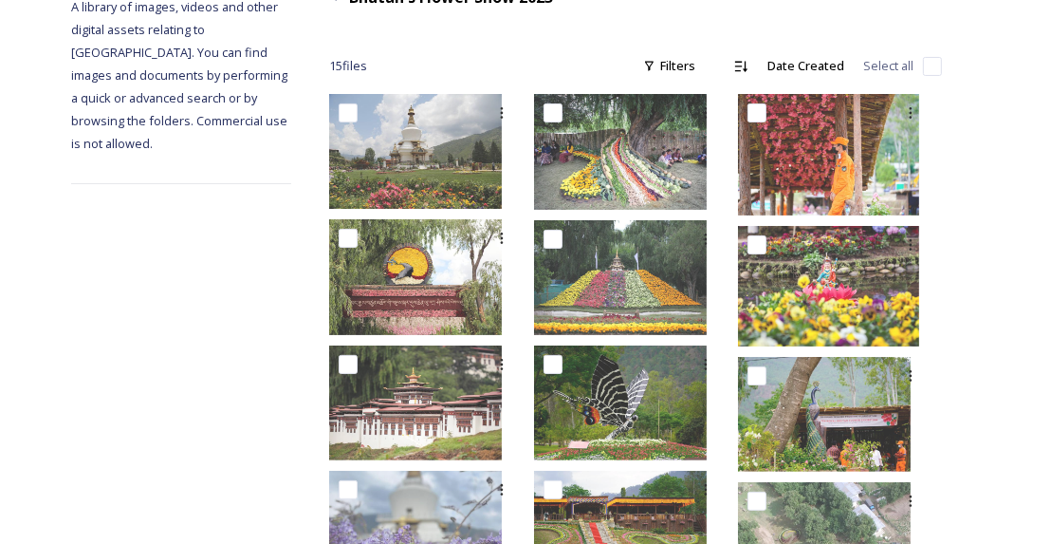
scroll to position [280, 0]
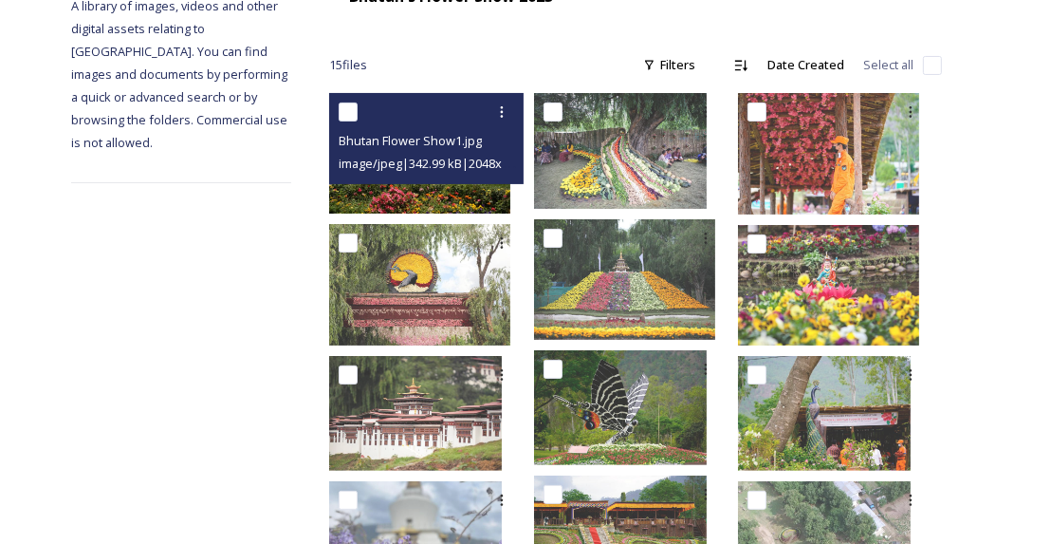
click at [408, 195] on img at bounding box center [419, 153] width 181 height 121
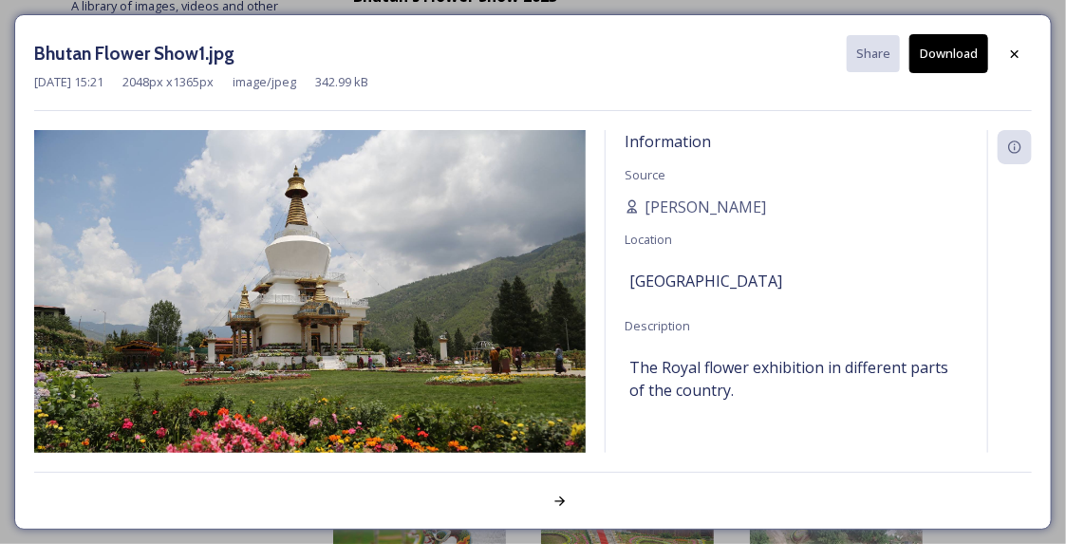
click at [945, 55] on button "Download" at bounding box center [948, 53] width 79 height 39
click at [1013, 52] on icon at bounding box center [1014, 53] width 15 height 15
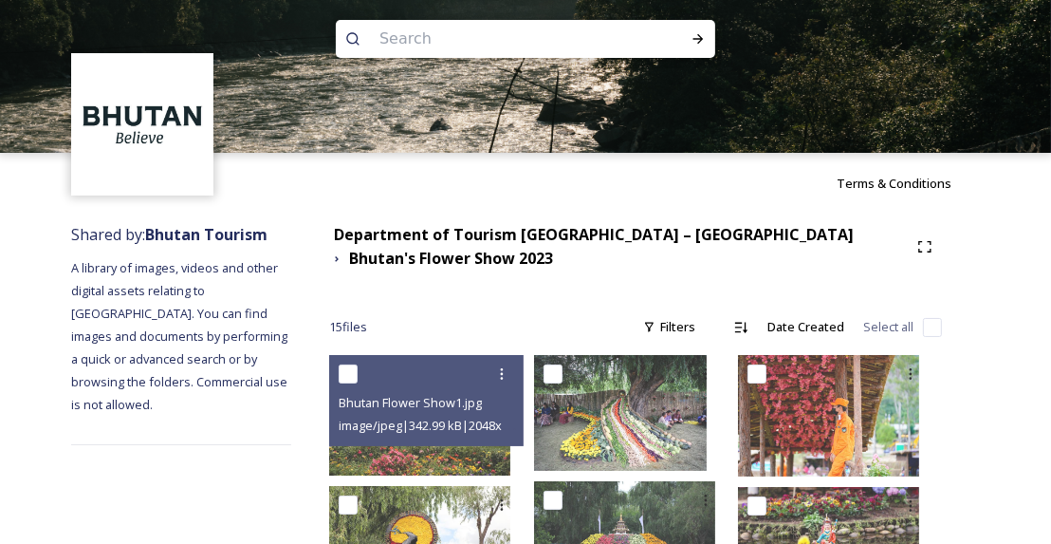
scroll to position [0, 0]
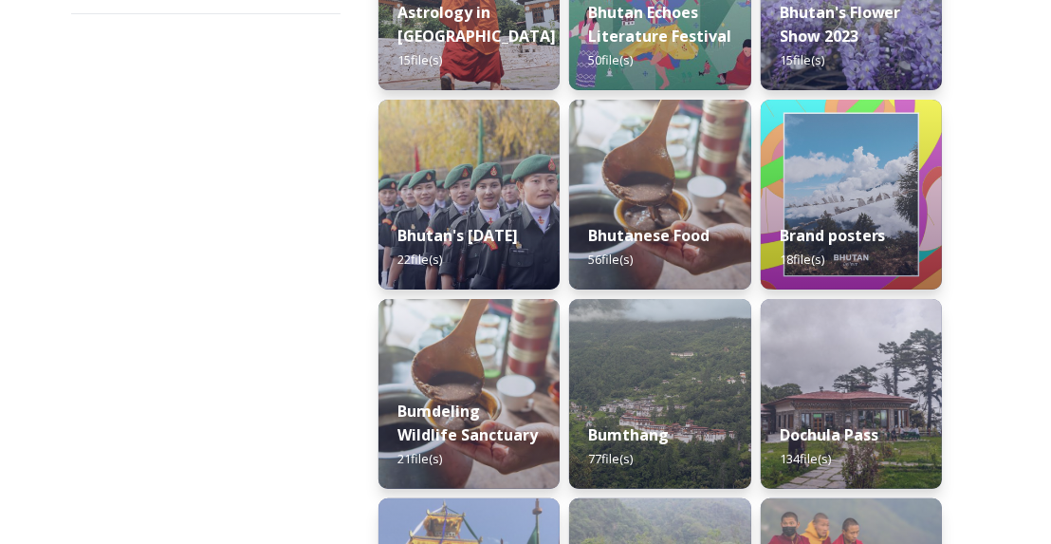
scroll to position [410, 0]
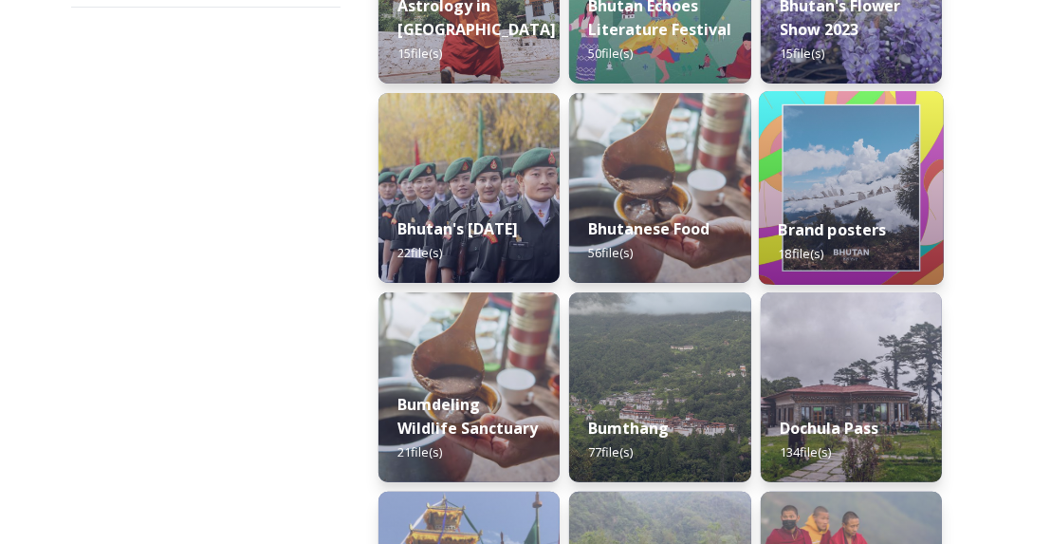
click at [842, 250] on div "Brand posters 18 file(s)" at bounding box center [851, 241] width 185 height 86
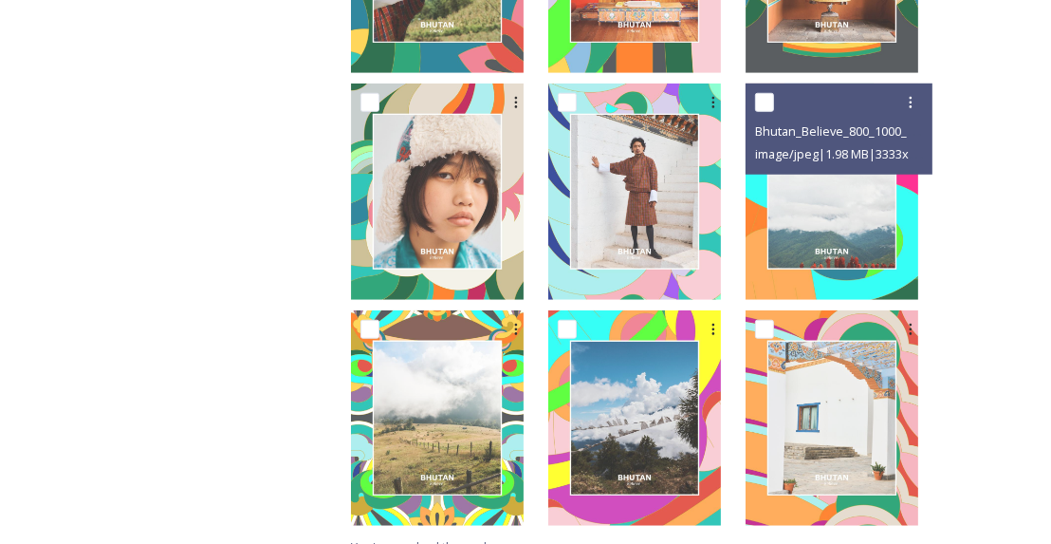
scroll to position [1205, 0]
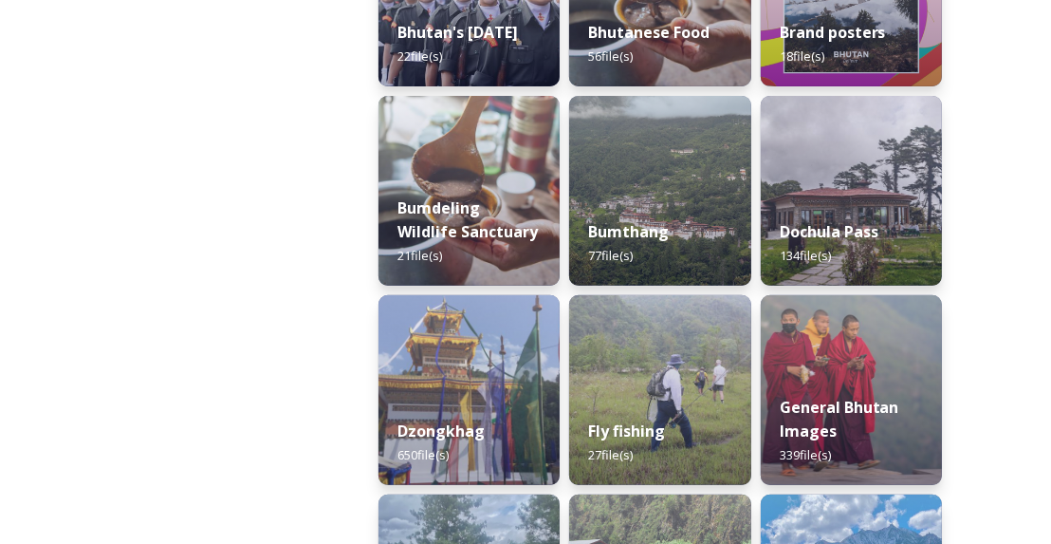
scroll to position [622, 0]
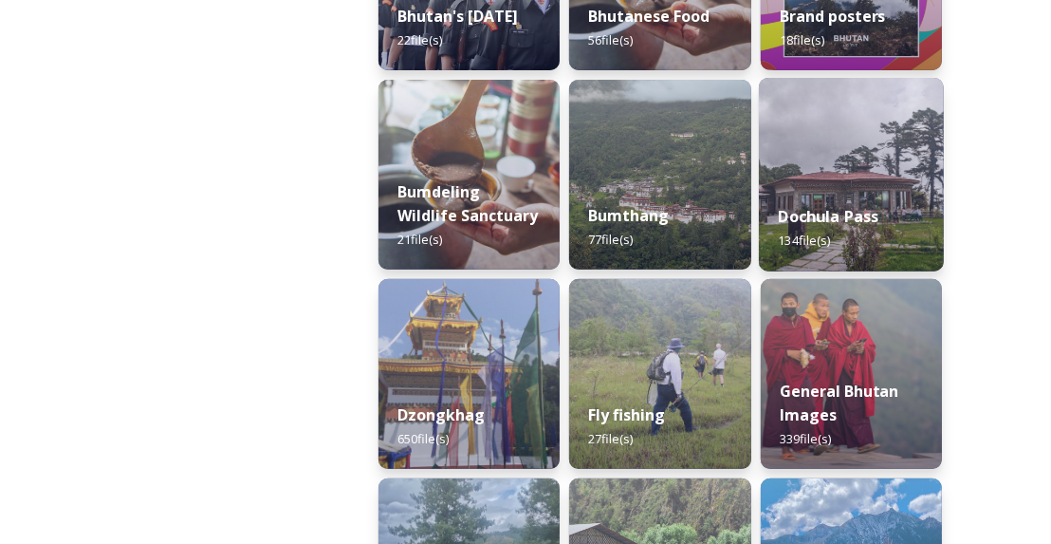
click at [864, 215] on strong "Dochula Pass" at bounding box center [828, 216] width 101 height 21
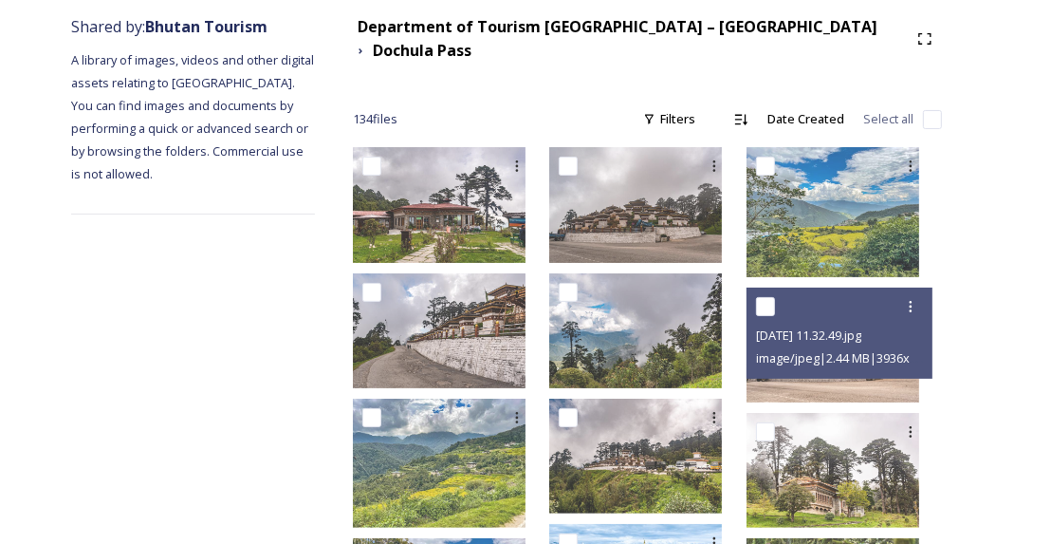
scroll to position [239, 0]
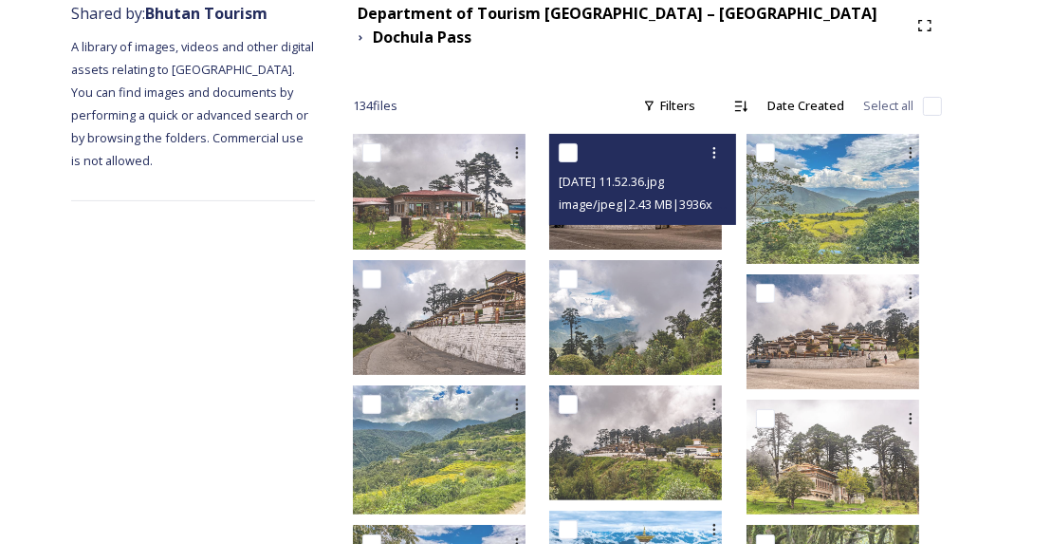
click at [708, 219] on img at bounding box center [635, 191] width 173 height 115
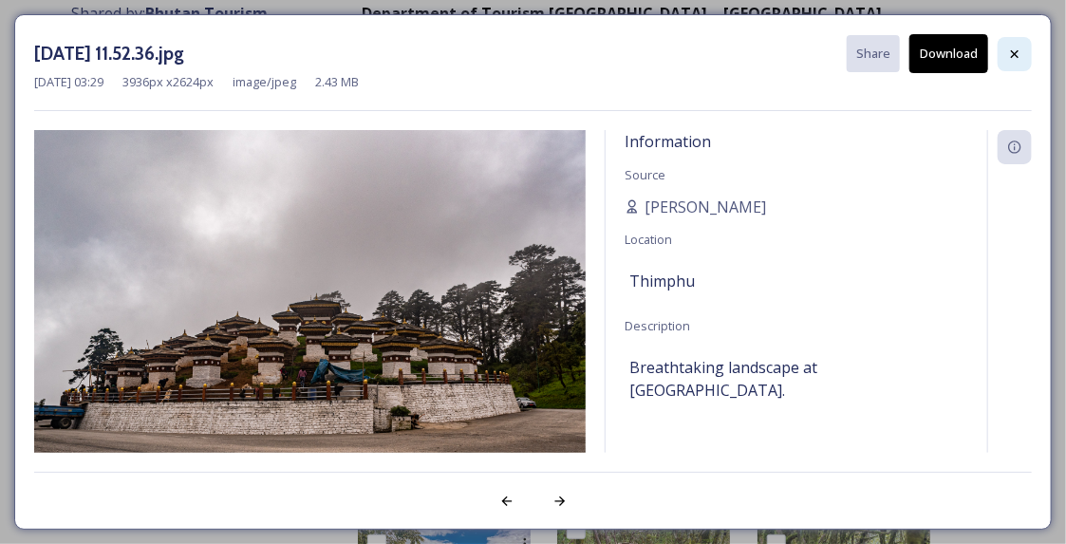
click at [1013, 52] on icon at bounding box center [1014, 53] width 15 height 15
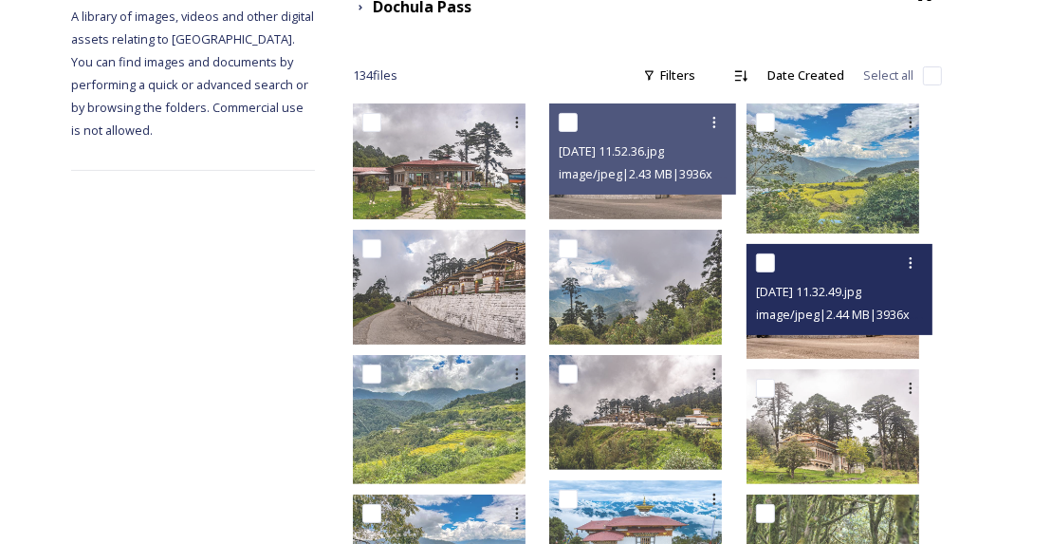
scroll to position [270, 0]
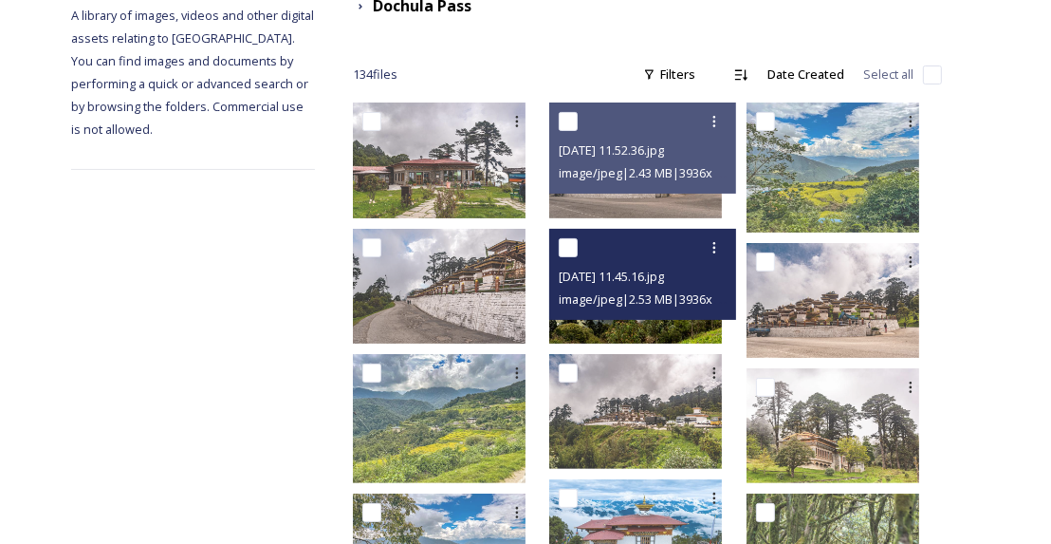
click at [678, 315] on img at bounding box center [635, 285] width 173 height 115
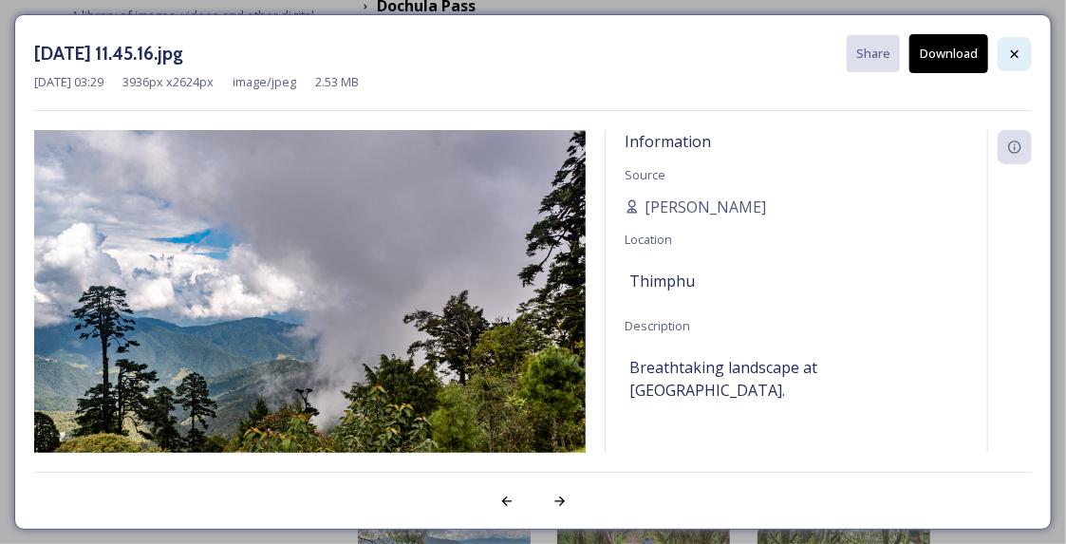
click at [1012, 55] on icon at bounding box center [1015, 53] width 8 height 8
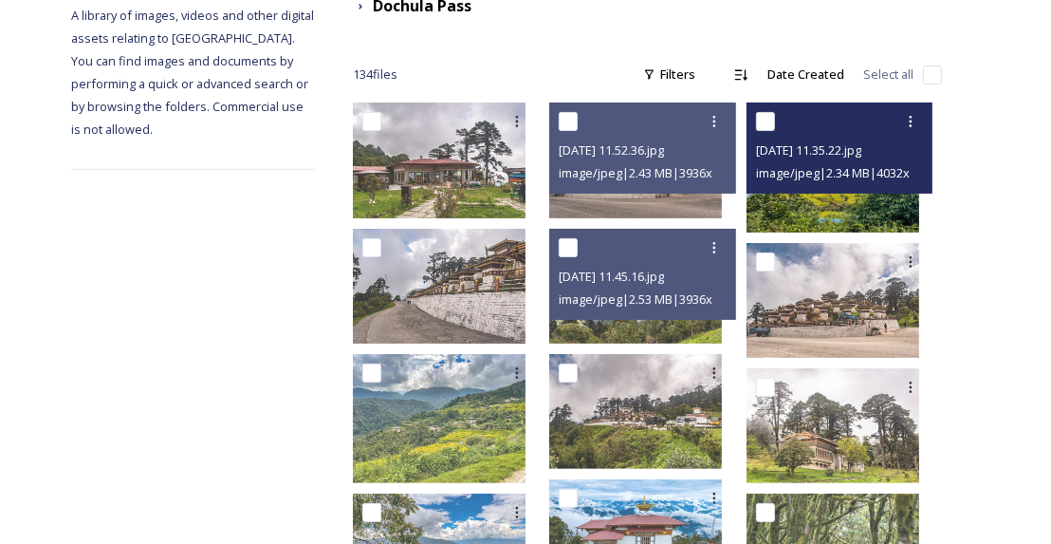
click at [839, 201] on img at bounding box center [833, 167] width 173 height 130
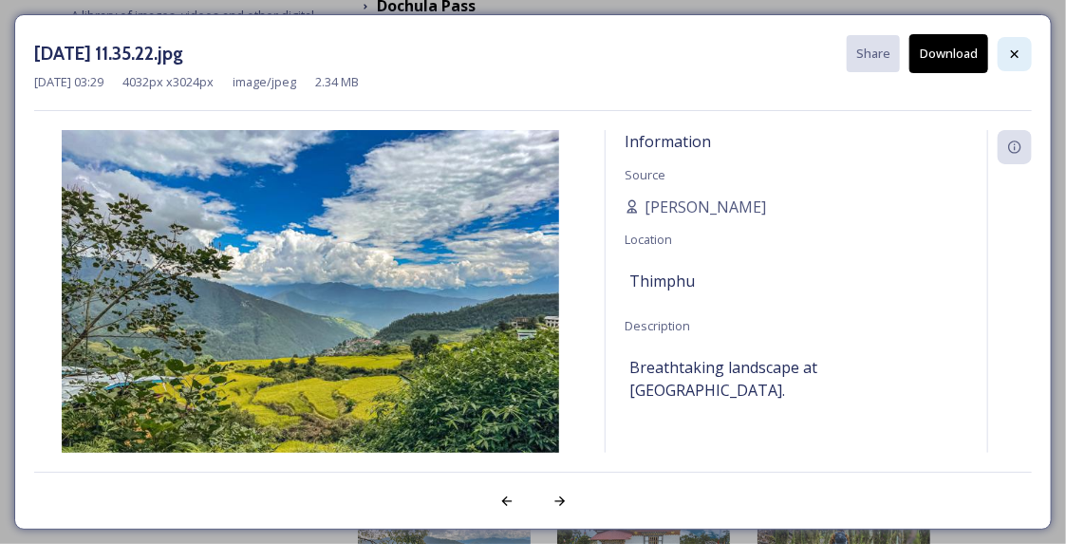
click at [1015, 56] on icon at bounding box center [1014, 53] width 15 height 15
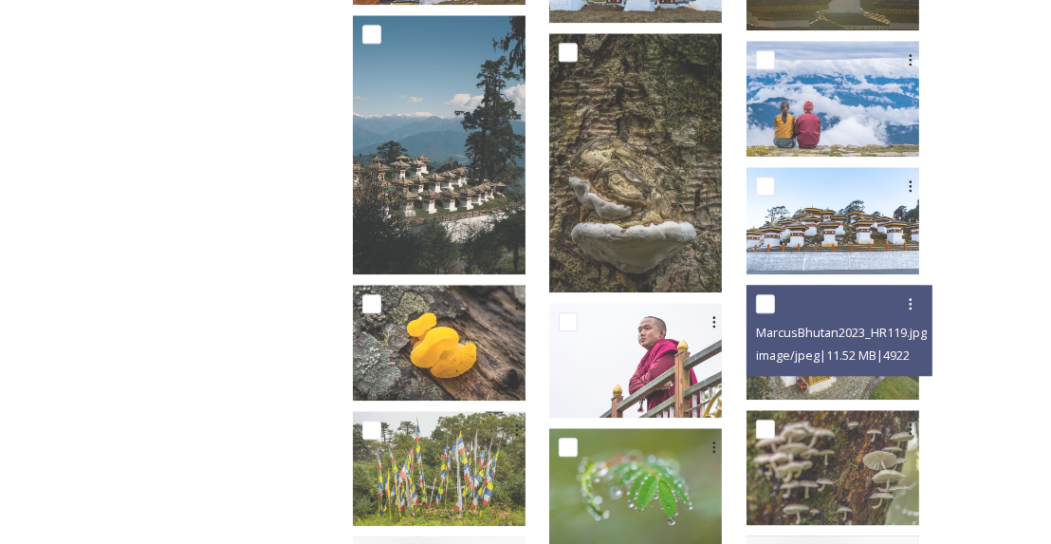
scroll to position [3630, 0]
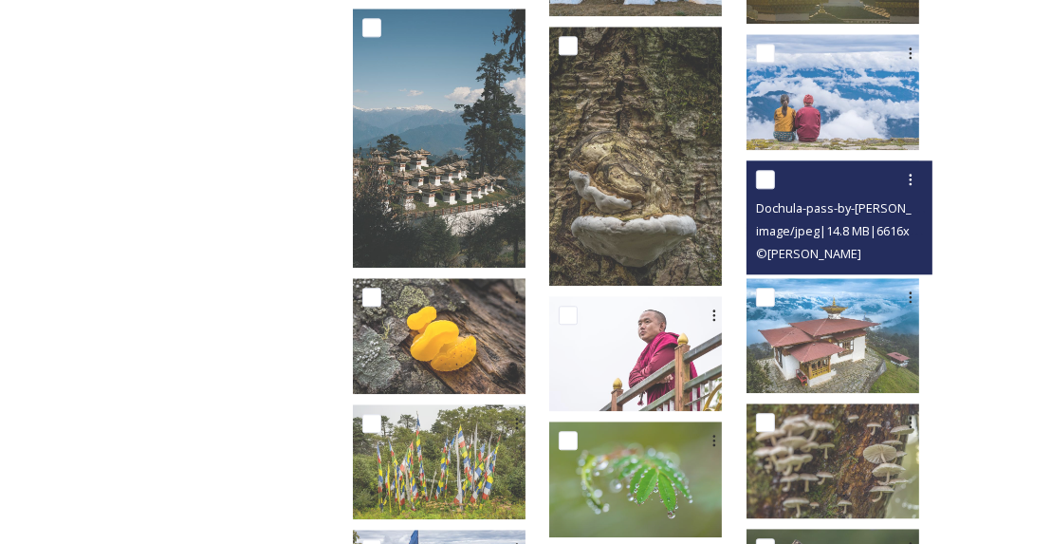
click at [831, 198] on span "Dochula-pass-by-Alicia-Warner-7.jpg" at bounding box center [867, 207] width 223 height 18
click at [796, 247] on span "© Alicia Warner" at bounding box center [808, 253] width 105 height 17
click at [908, 172] on icon at bounding box center [910, 179] width 15 height 15
click at [881, 212] on span "View File" at bounding box center [884, 221] width 49 height 18
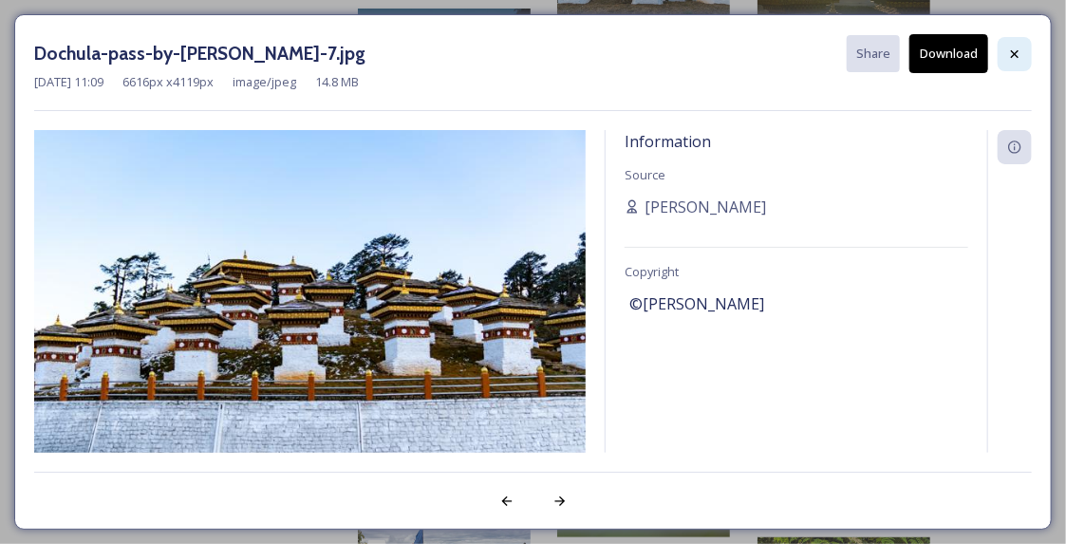
click at [1015, 52] on icon at bounding box center [1015, 53] width 8 height 8
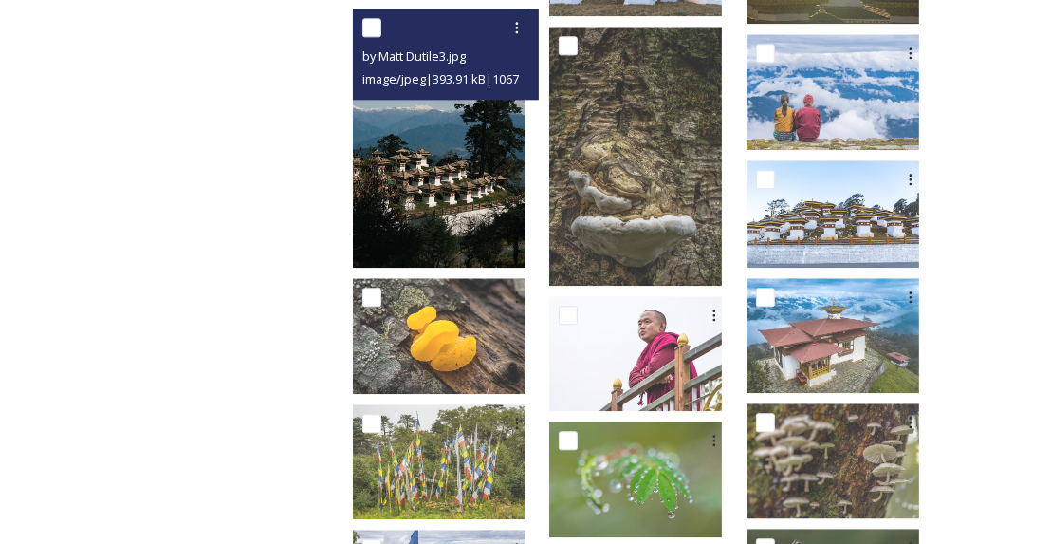
click at [486, 191] on img at bounding box center [439, 138] width 173 height 259
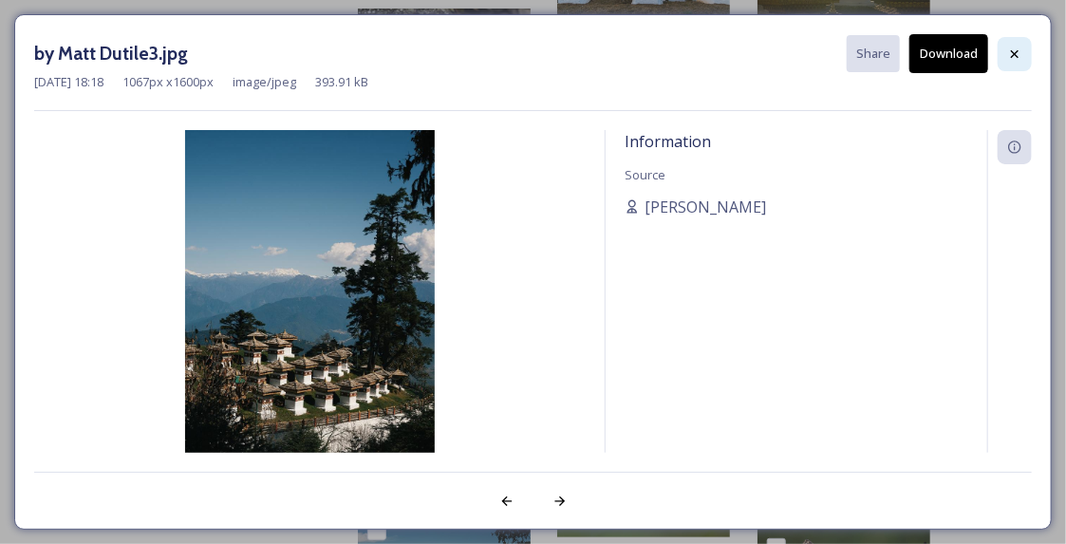
click at [1018, 53] on icon at bounding box center [1014, 53] width 15 height 15
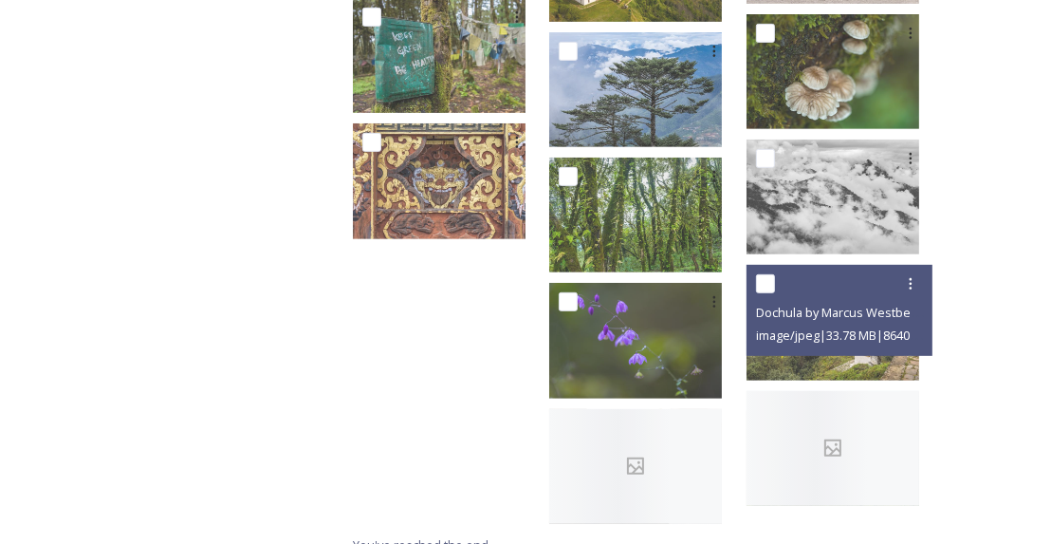
scroll to position [6216, 0]
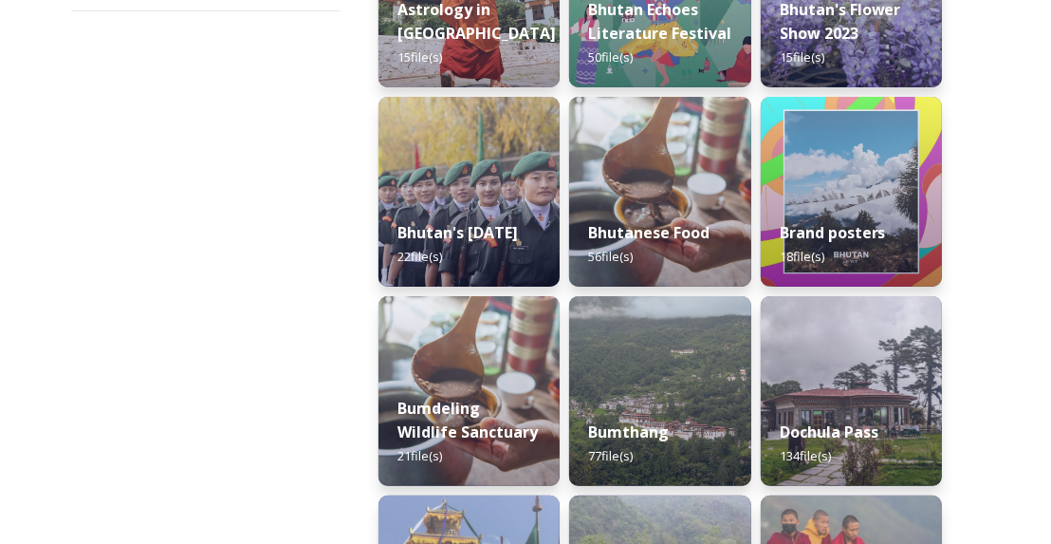
scroll to position [387, 0]
